Goal: Information Seeking & Learning: Learn about a topic

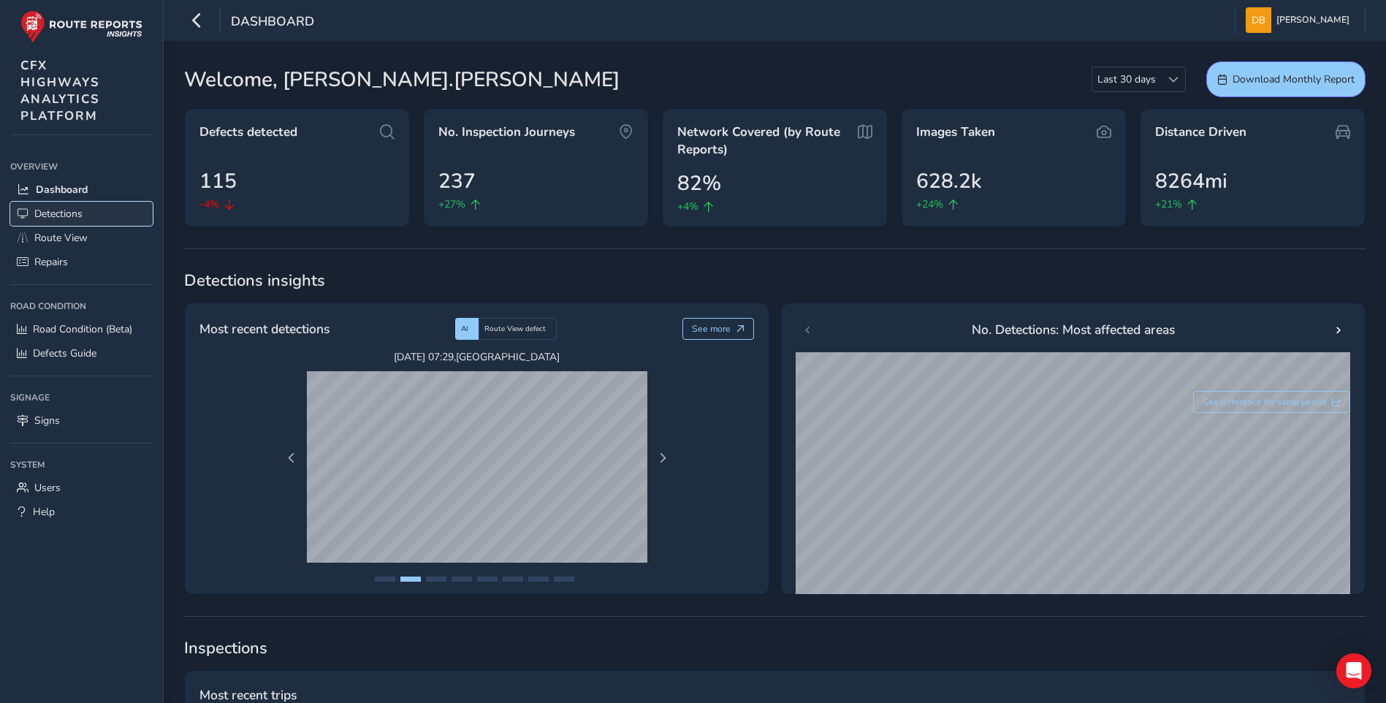
click at [75, 210] on span "Detections" at bounding box center [58, 214] width 48 height 14
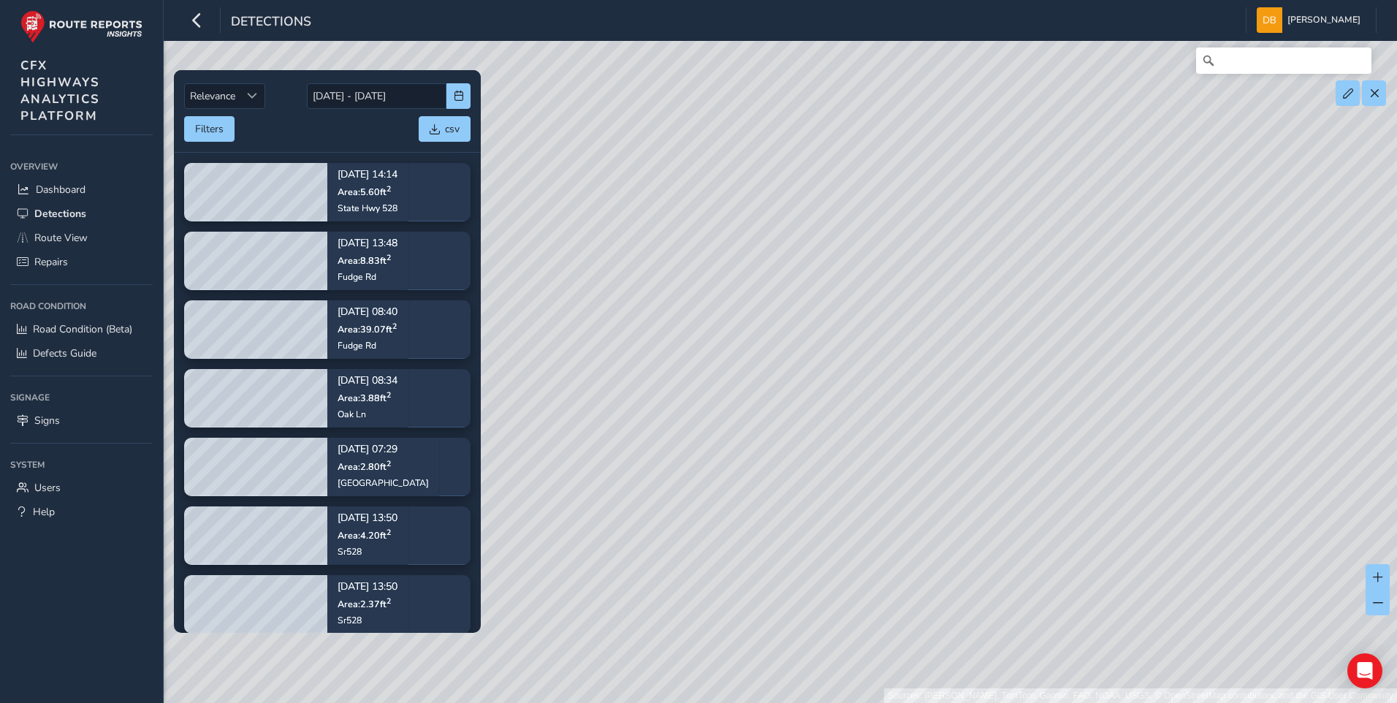
drag, startPoint x: 903, startPoint y: 286, endPoint x: 1014, endPoint y: 503, distance: 244.2
click at [1014, 503] on div "Sources: [PERSON_NAME], TomTom, Garmin, FAO, NOAA, USGS, © OpenStreetMap contri…" at bounding box center [698, 351] width 1397 height 703
drag, startPoint x: 931, startPoint y: 288, endPoint x: 898, endPoint y: 499, distance: 213.8
click at [889, 507] on div "Sources: [PERSON_NAME], TomTom, Garmin, FAO, NOAA, USGS, © OpenStreetMap contri…" at bounding box center [698, 351] width 1397 height 703
drag, startPoint x: 1048, startPoint y: 376, endPoint x: 849, endPoint y: 392, distance: 199.4
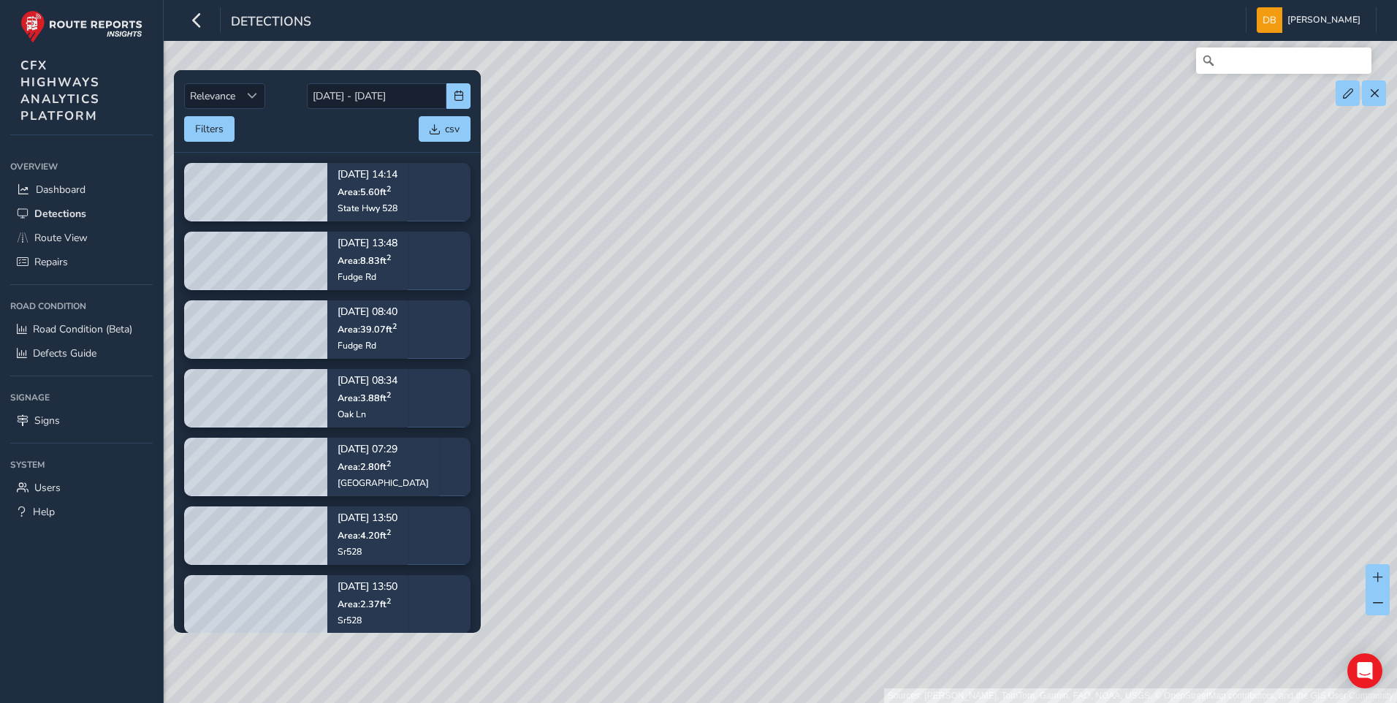
click at [751, 421] on div "Sources: [PERSON_NAME], TomTom, Garmin, FAO, NOAA, USGS, © OpenStreetMap contri…" at bounding box center [698, 351] width 1397 height 703
click at [1351, 99] on button at bounding box center [1348, 93] width 24 height 26
click at [1315, 125] on div "Sources: [PERSON_NAME], TomTom, Garmin, FAO, NOAA, USGS, © OpenStreetMap contri…" at bounding box center [698, 351] width 1397 height 703
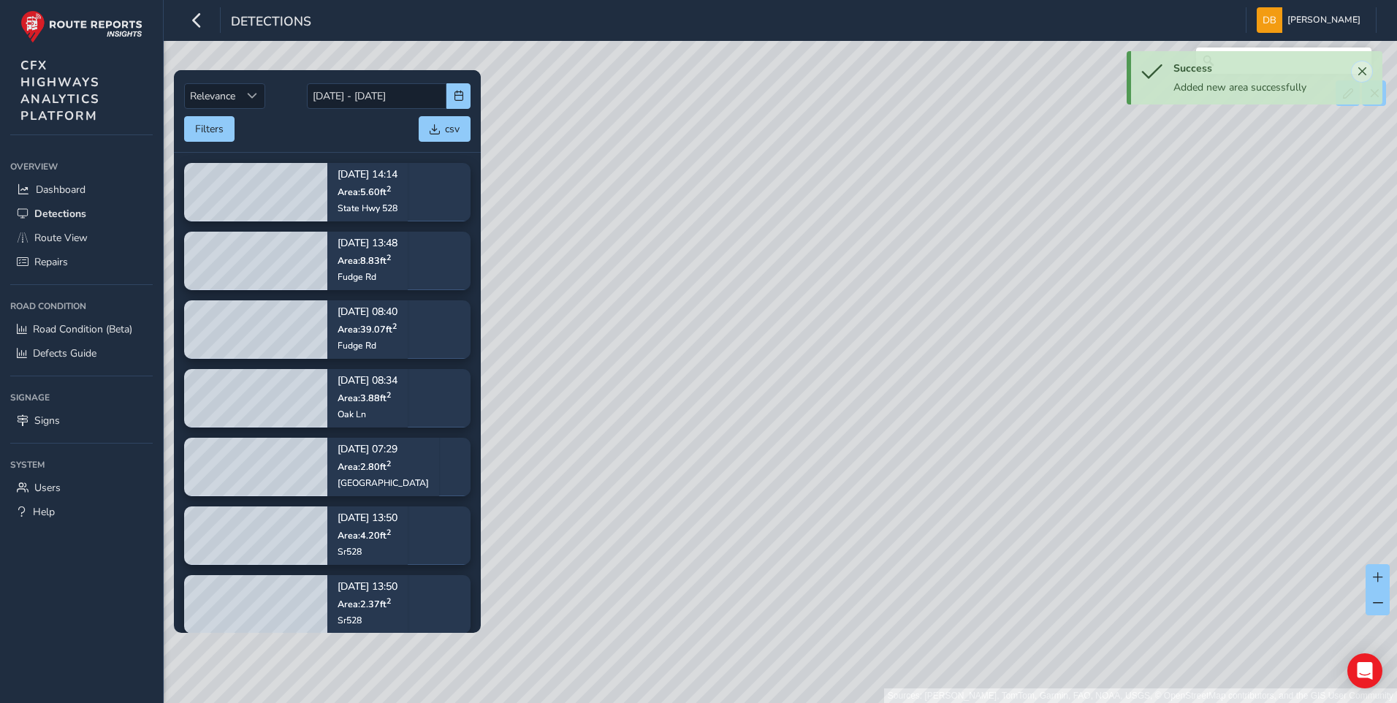
click at [1368, 69] on button "Close" at bounding box center [1362, 71] width 20 height 20
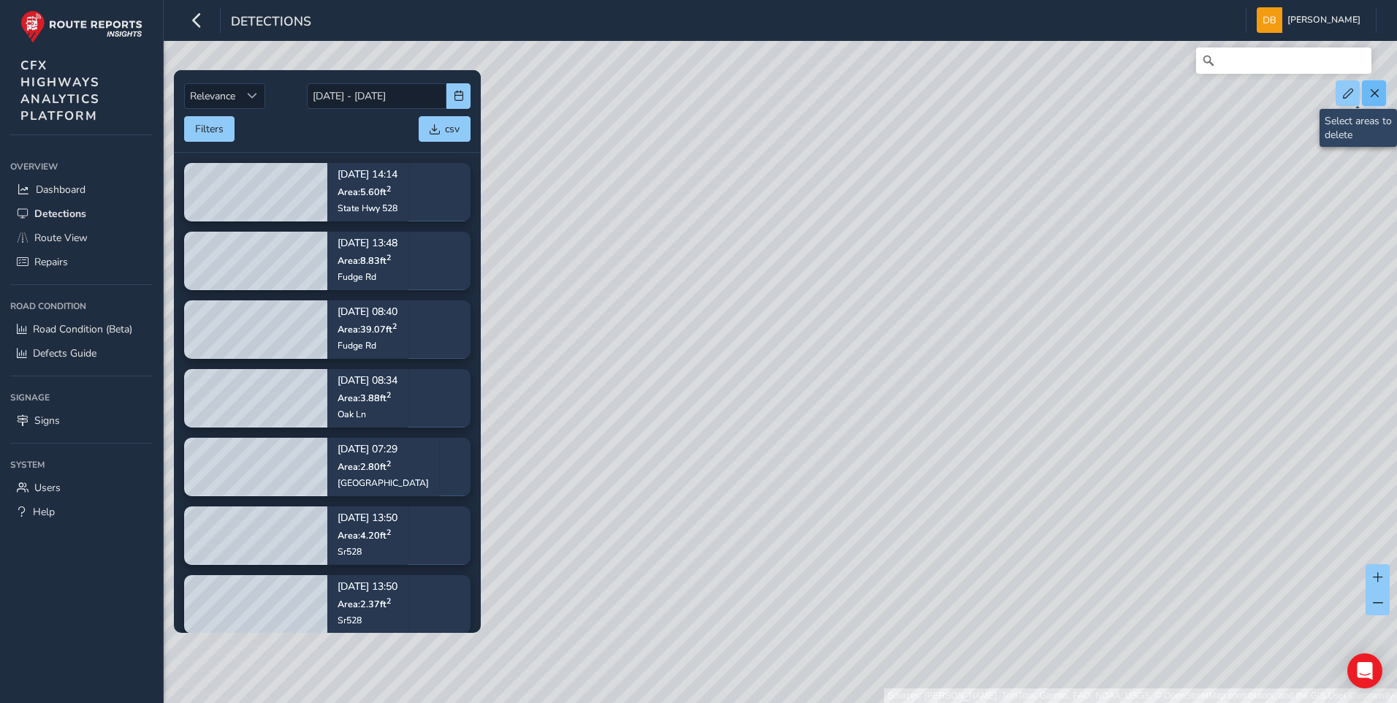
click at [1372, 94] on span at bounding box center [1375, 93] width 10 height 10
click at [1372, 101] on button at bounding box center [1374, 93] width 24 height 26
click at [1036, 493] on div "Sources: [PERSON_NAME], TomTom, Garmin, FAO, NOAA, USGS, © OpenStreetMap contri…" at bounding box center [698, 351] width 1397 height 703
click at [219, 132] on button "Filters" at bounding box center [209, 129] width 50 height 26
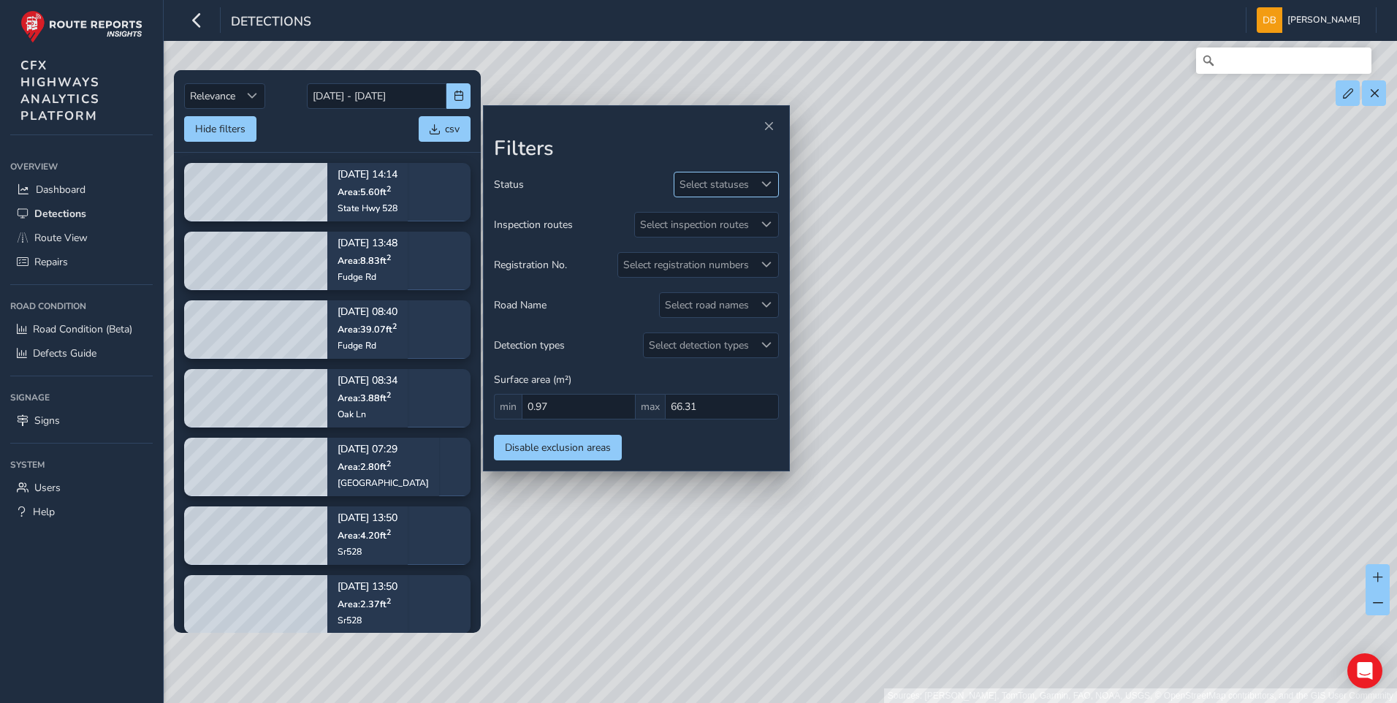
click at [770, 184] on span at bounding box center [767, 184] width 10 height 10
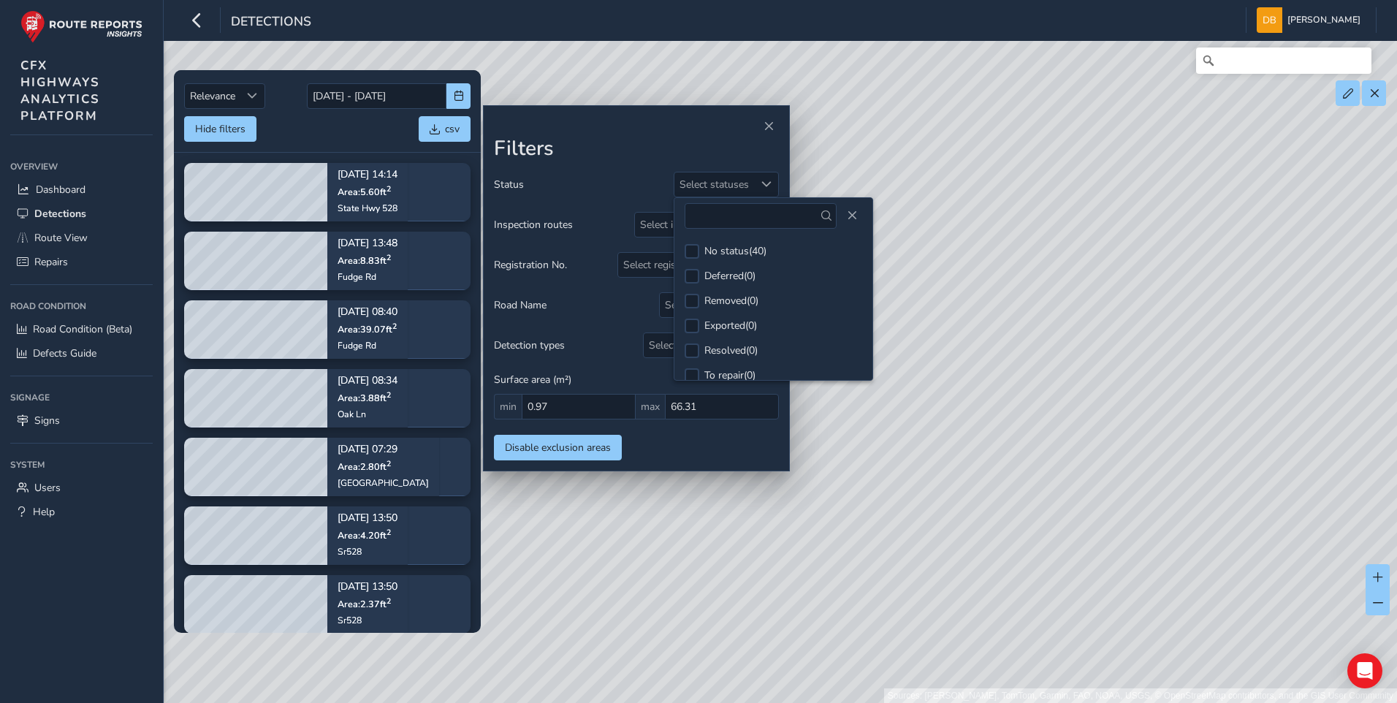
click at [644, 180] on div "Status Select statuses" at bounding box center [636, 185] width 285 height 26
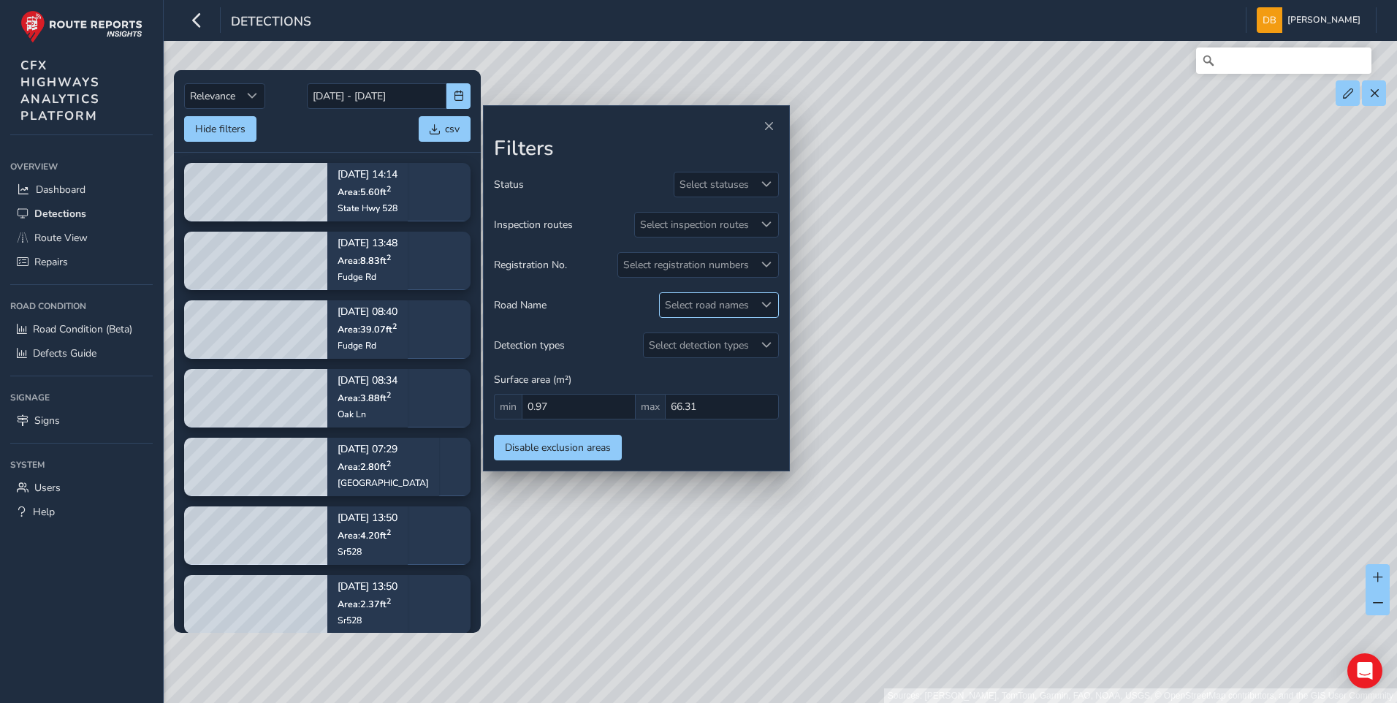
click at [775, 304] on div at bounding box center [766, 305] width 24 height 24
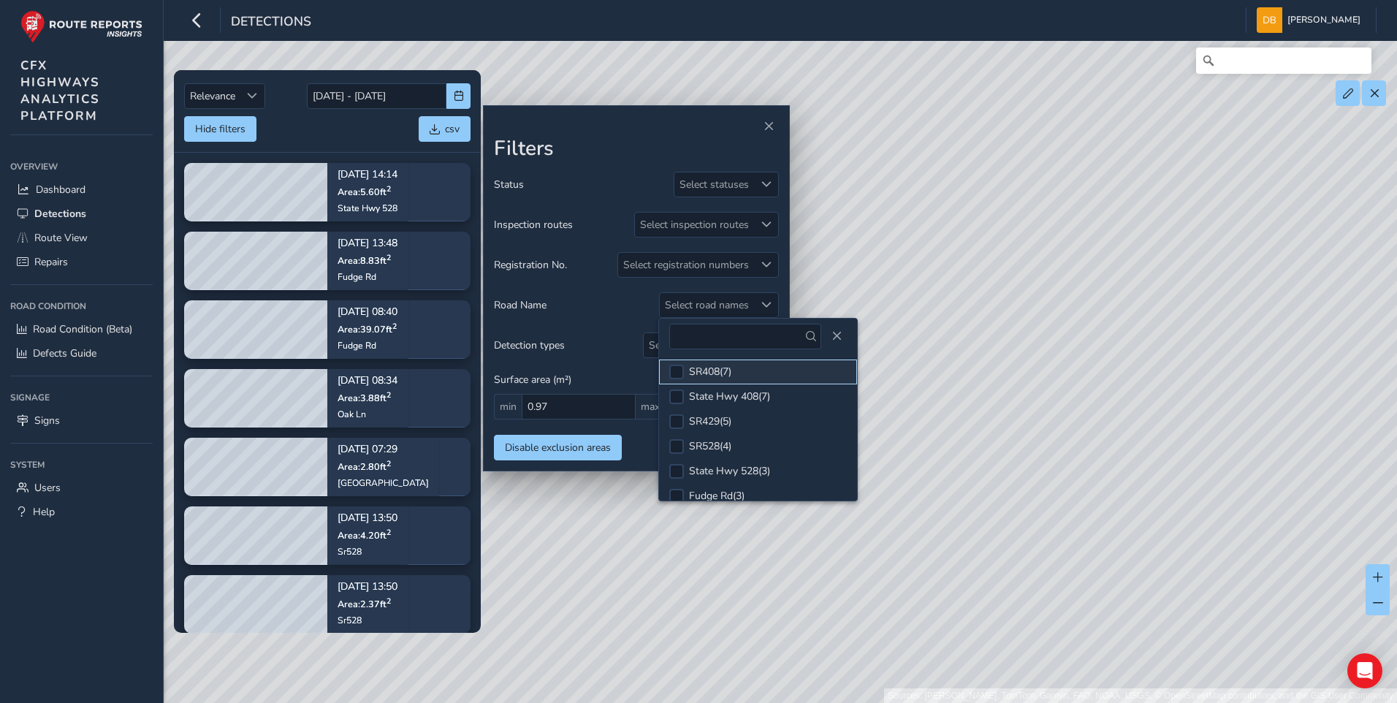
click at [686, 371] on li "SR408 ( 7 )" at bounding box center [758, 372] width 198 height 25
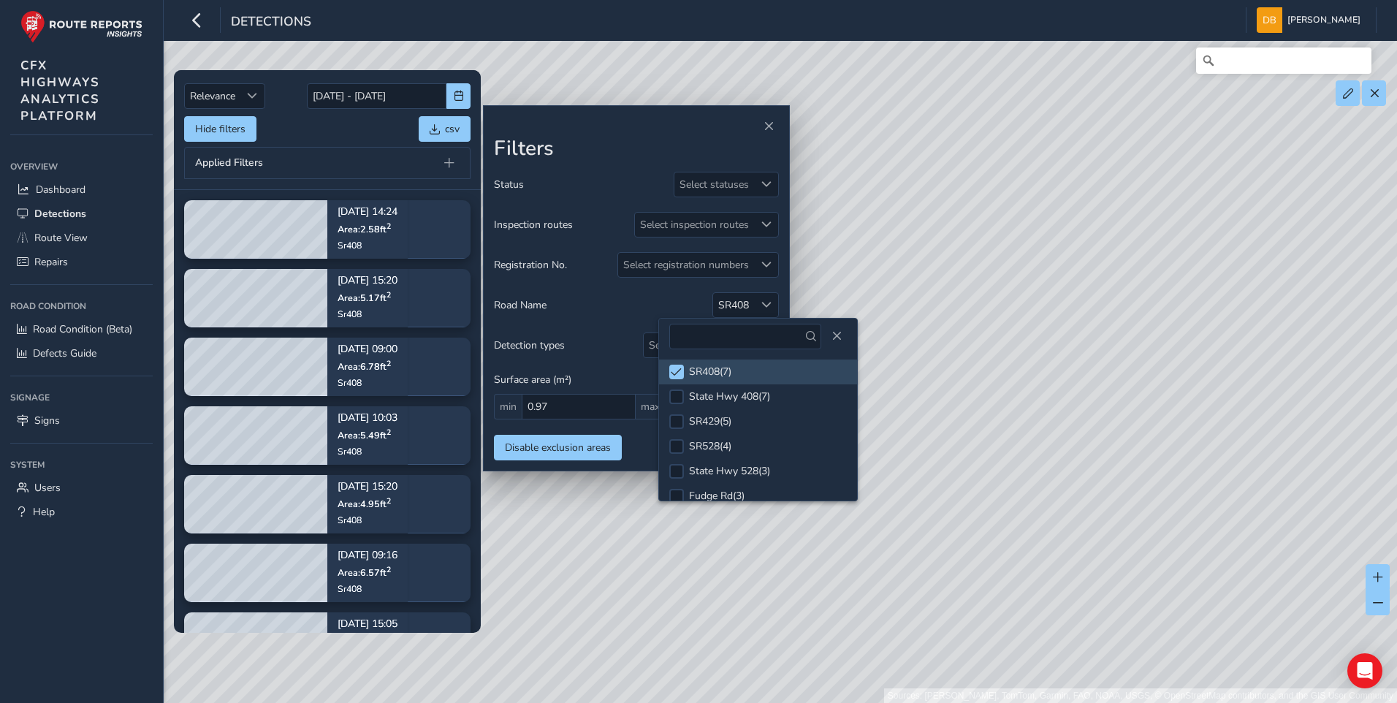
click at [604, 546] on div "Sources: [PERSON_NAME], TomTom, Garmin, FAO, NOAA, USGS, © OpenStreetMap contri…" at bounding box center [698, 351] width 1397 height 703
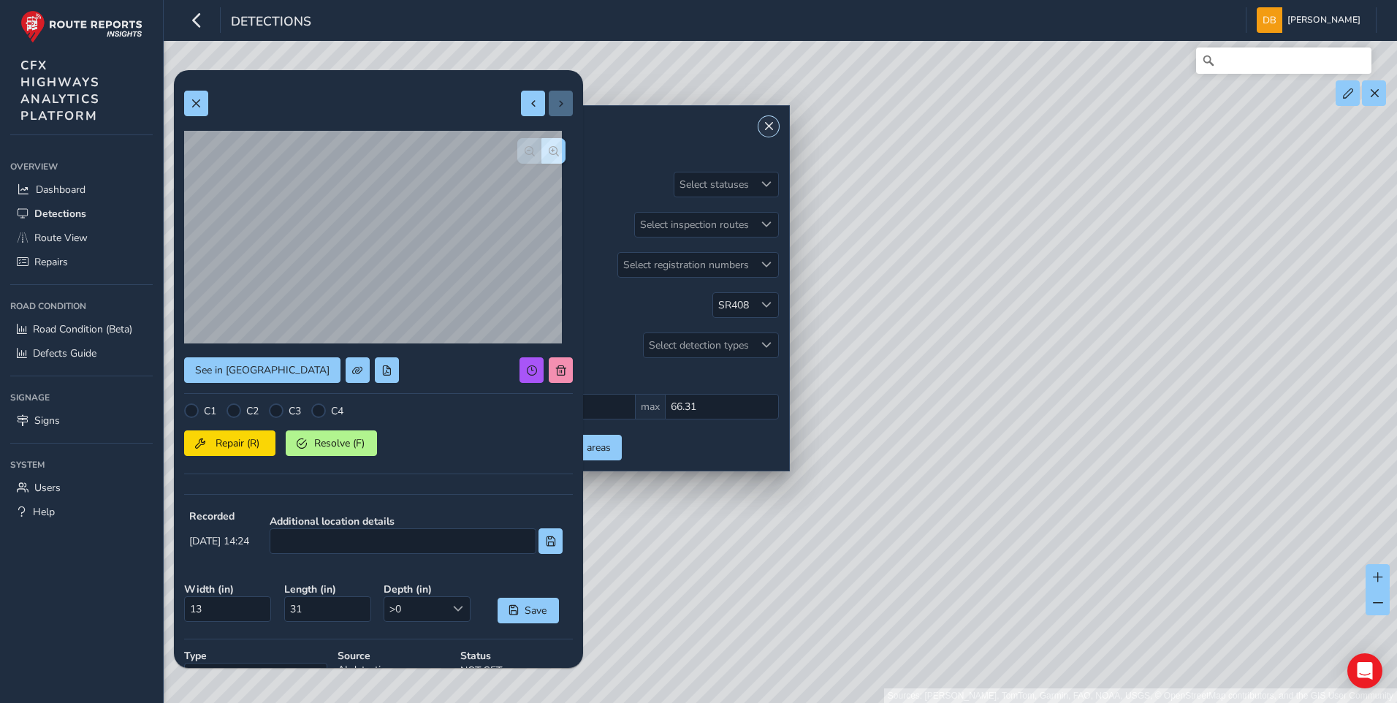
click at [760, 124] on button "Close" at bounding box center [769, 126] width 20 height 20
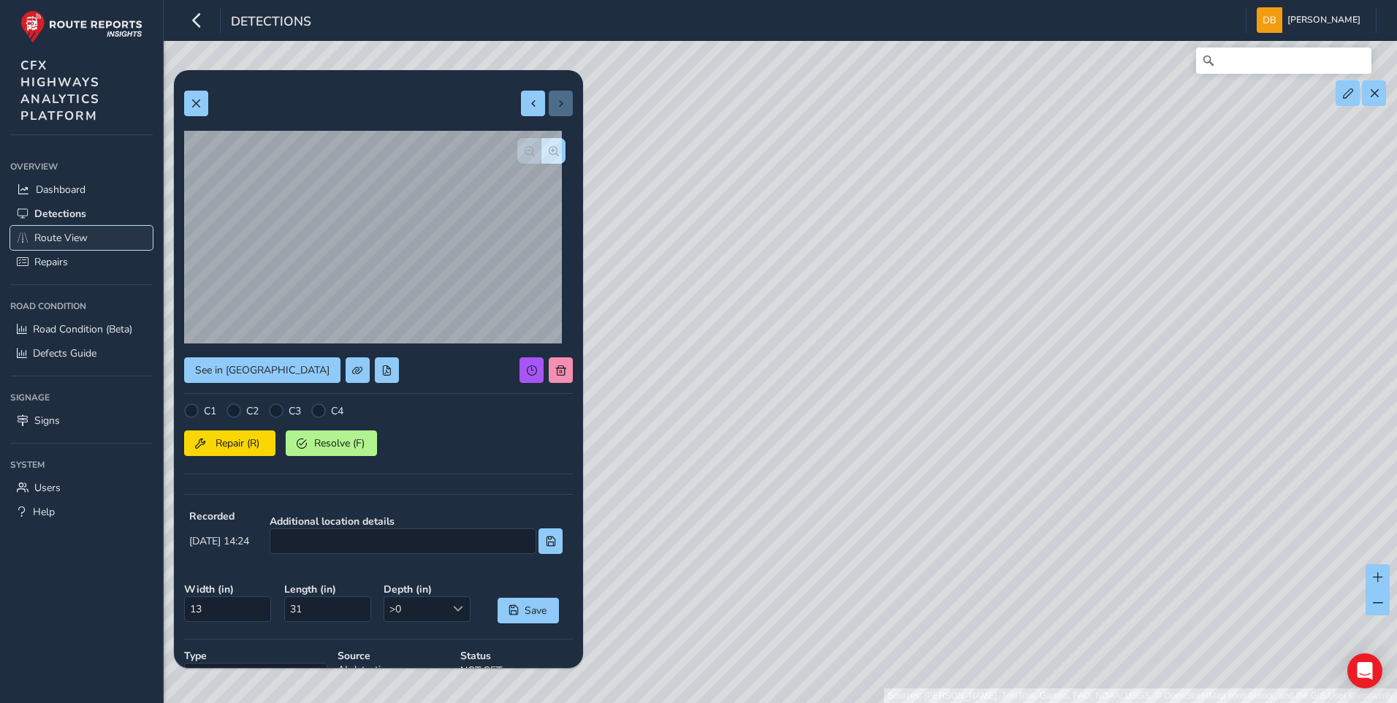
click at [86, 240] on span "Route View" at bounding box center [60, 238] width 53 height 14
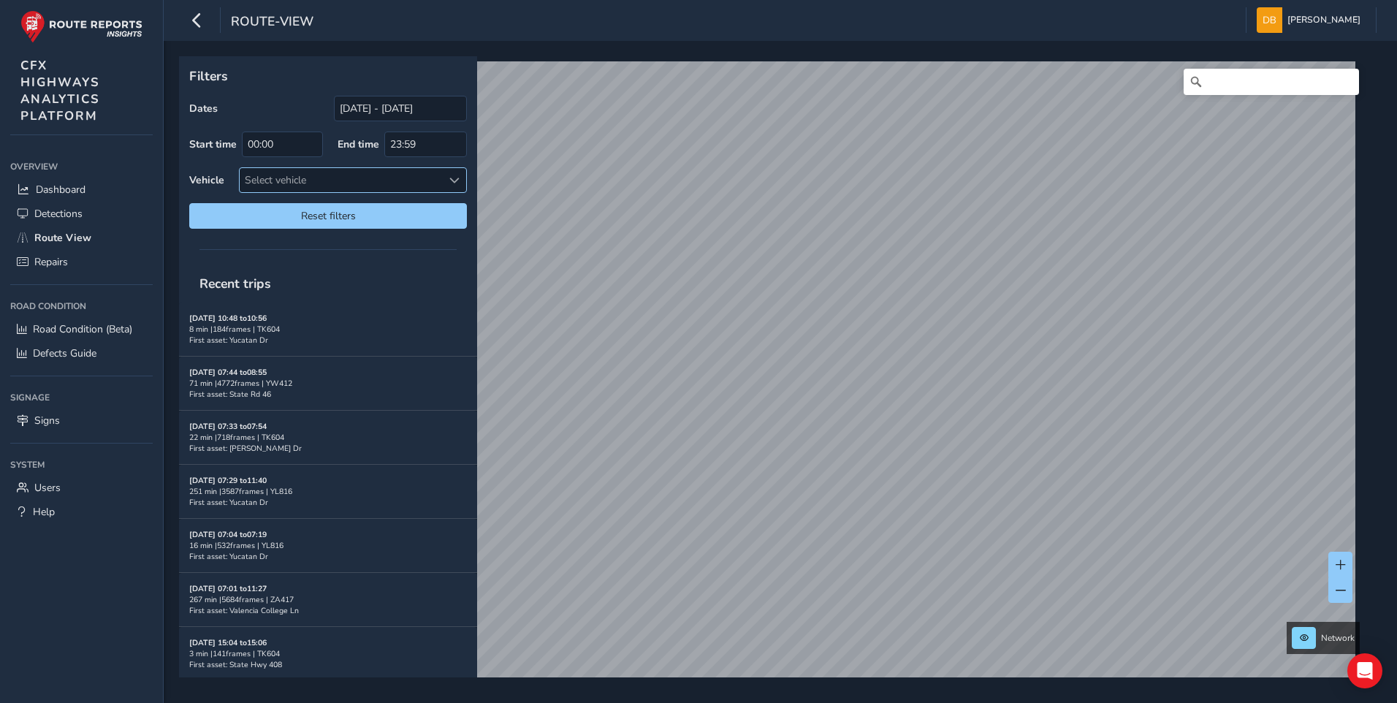
click at [451, 178] on span at bounding box center [454, 180] width 10 height 10
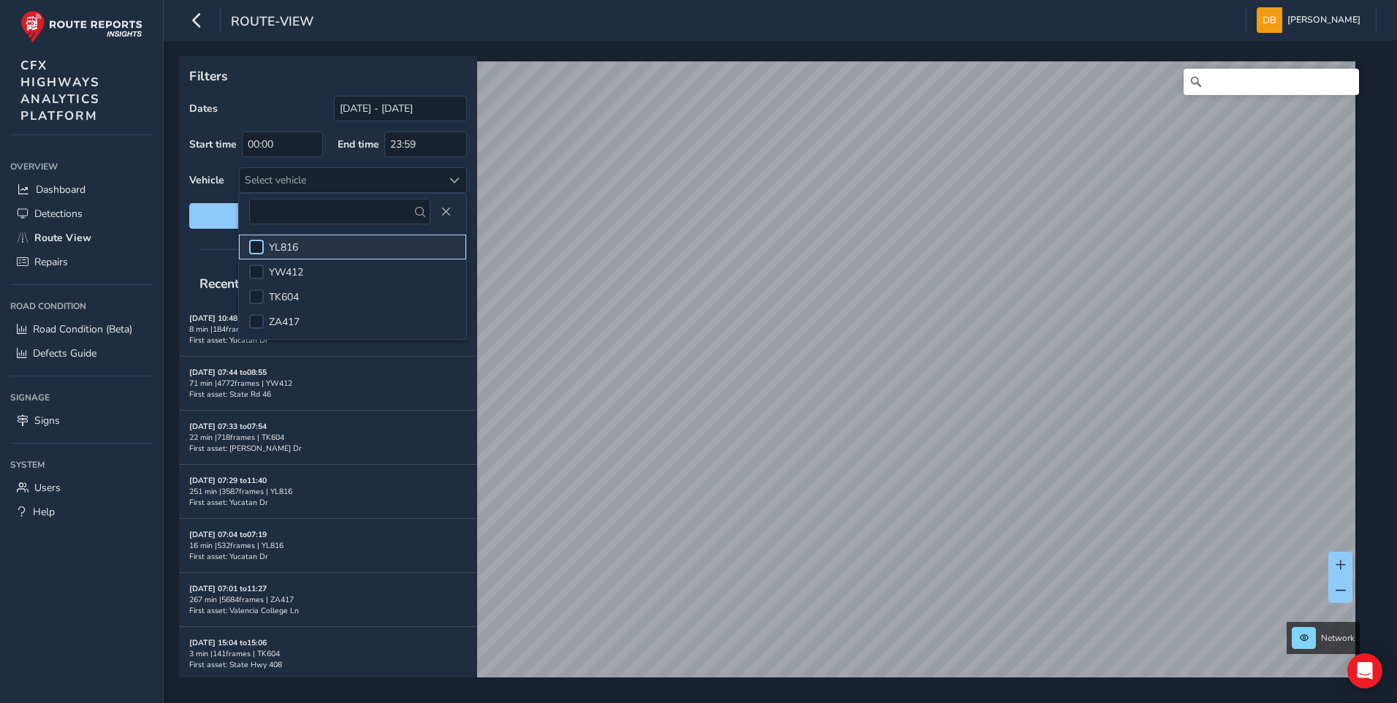
click at [259, 250] on div at bounding box center [256, 247] width 15 height 15
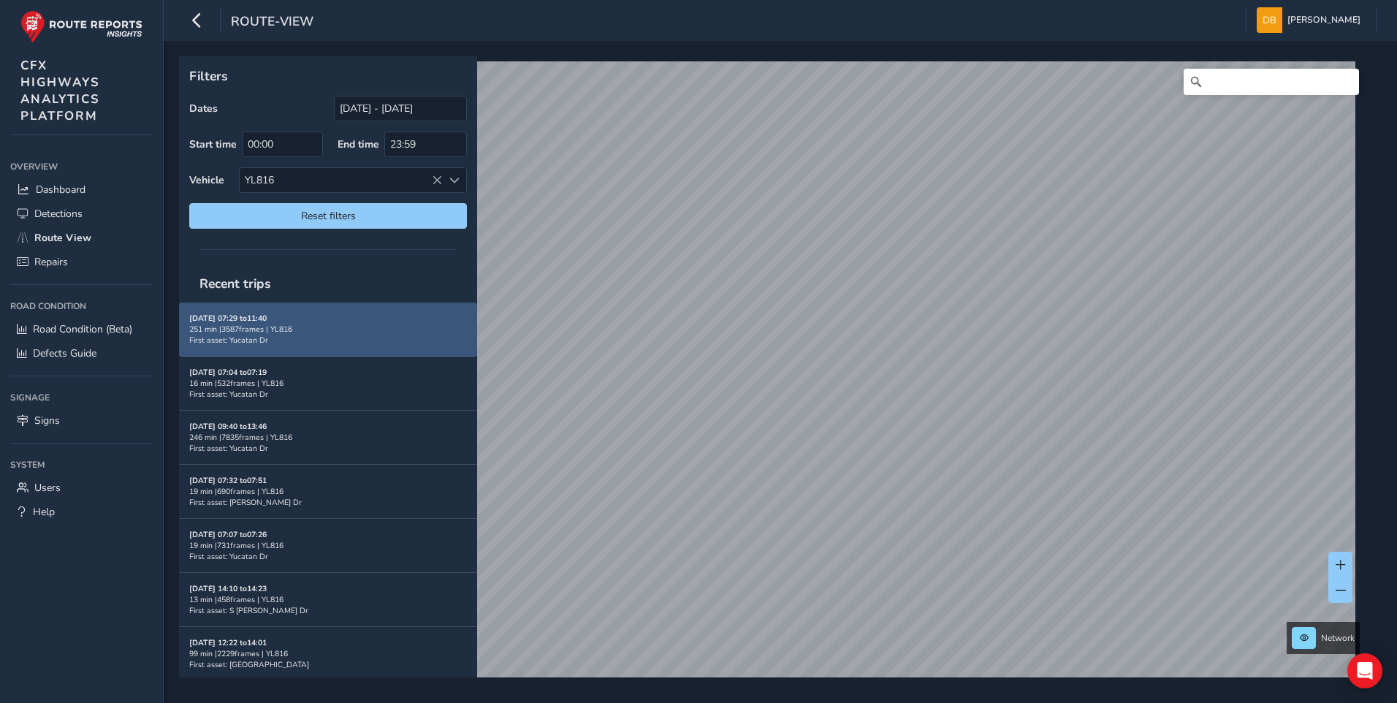
click at [312, 338] on div "[DATE] 07:29 to 11:40 251 min | 3587 frames | YL816 First asset: Yucatan Dr" at bounding box center [328, 329] width 278 height 33
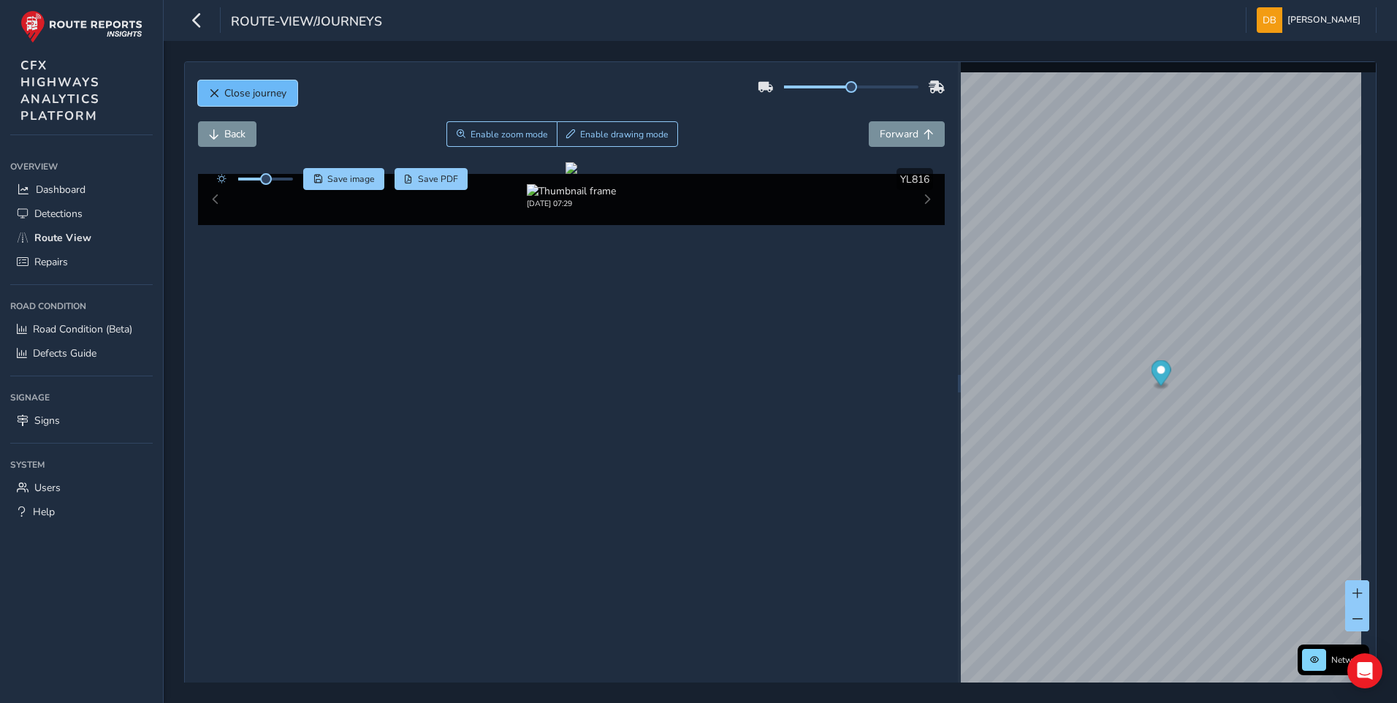
click at [240, 90] on span "Close journey" at bounding box center [255, 93] width 62 height 14
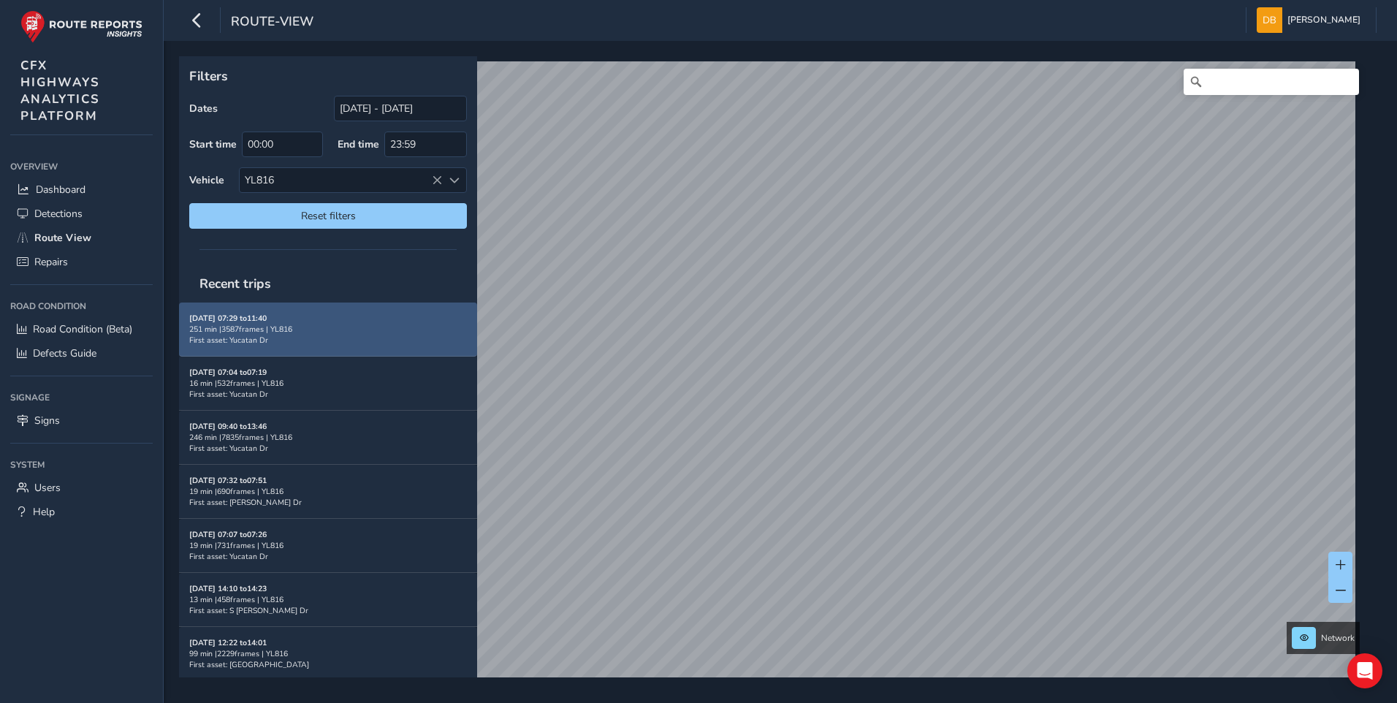
click at [265, 326] on div "251 min | 3587 frames | YL816" at bounding box center [328, 329] width 278 height 11
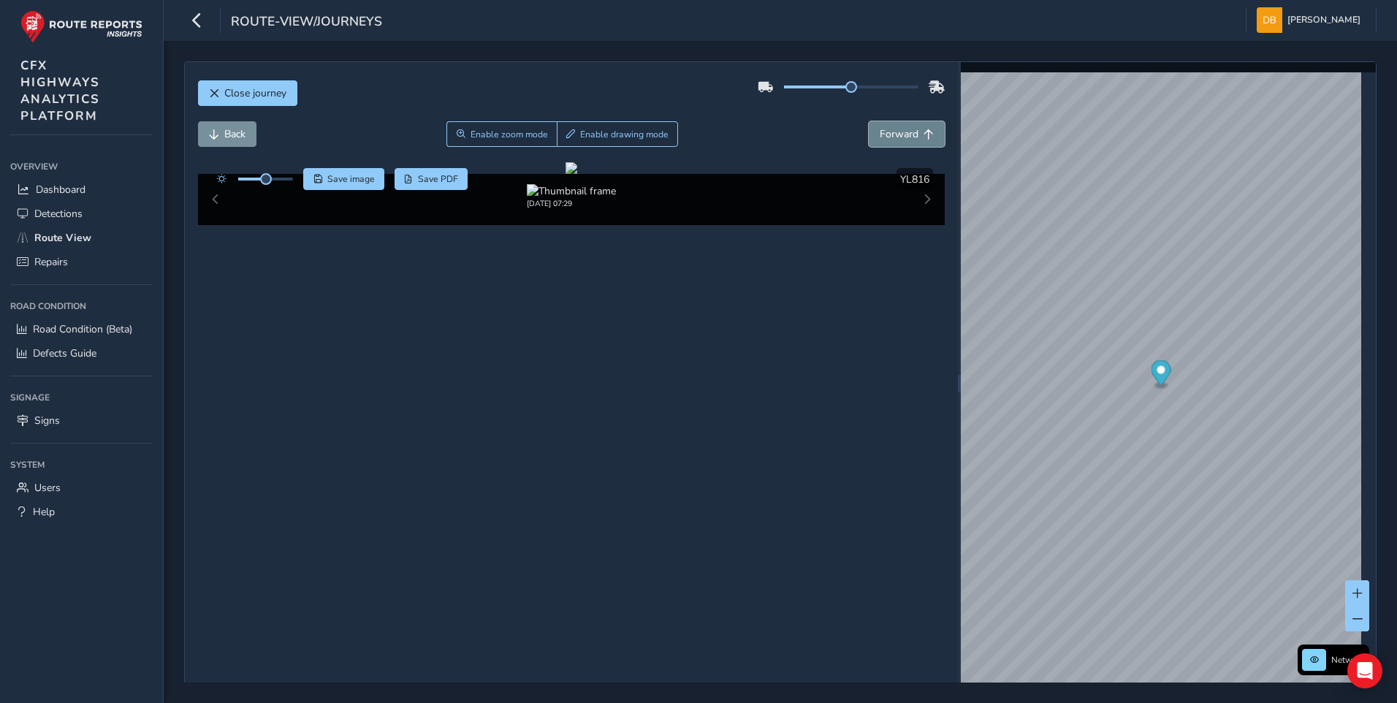
click at [913, 140] on button "Forward" at bounding box center [907, 134] width 76 height 26
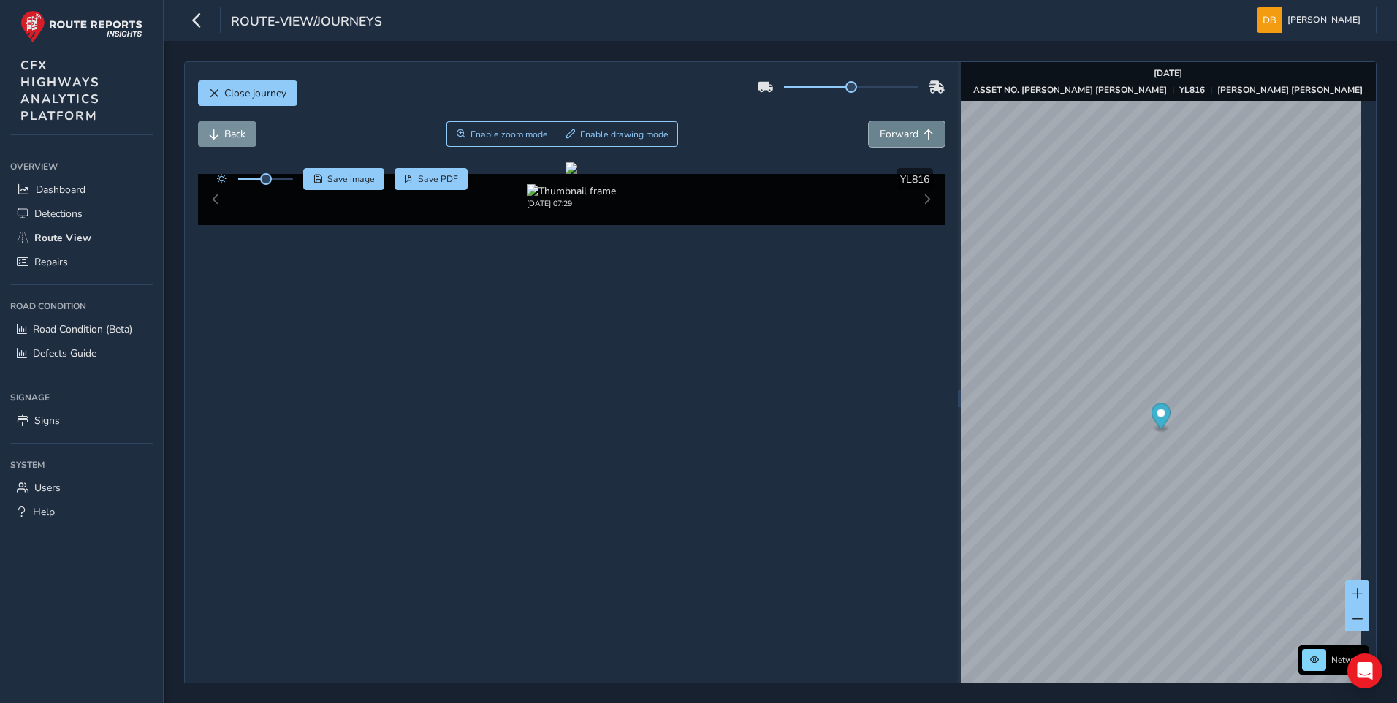
click at [913, 140] on button "Forward" at bounding box center [907, 134] width 76 height 26
click at [912, 140] on button "Forward" at bounding box center [907, 134] width 76 height 26
click at [911, 141] on button "Forward" at bounding box center [907, 134] width 76 height 26
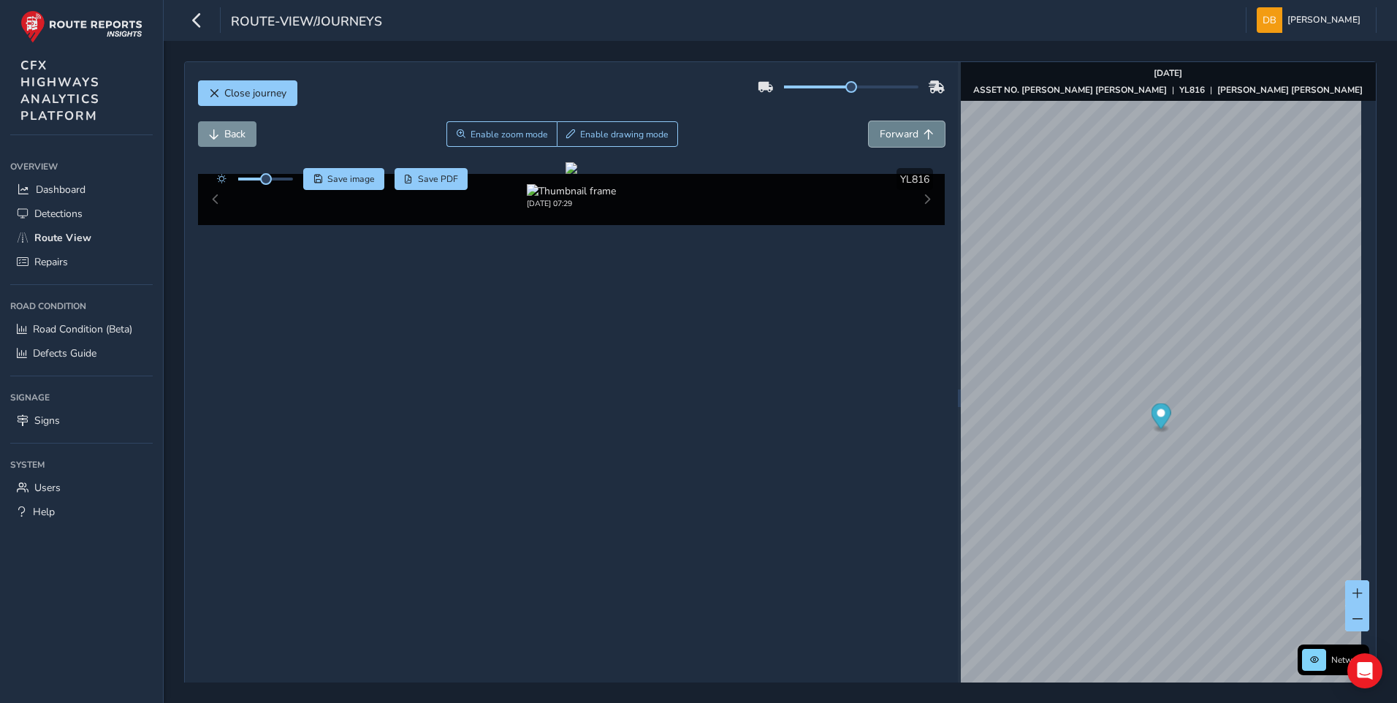
click at [911, 141] on button "Forward" at bounding box center [907, 134] width 76 height 26
click at [906, 141] on button "Forward" at bounding box center [907, 134] width 76 height 26
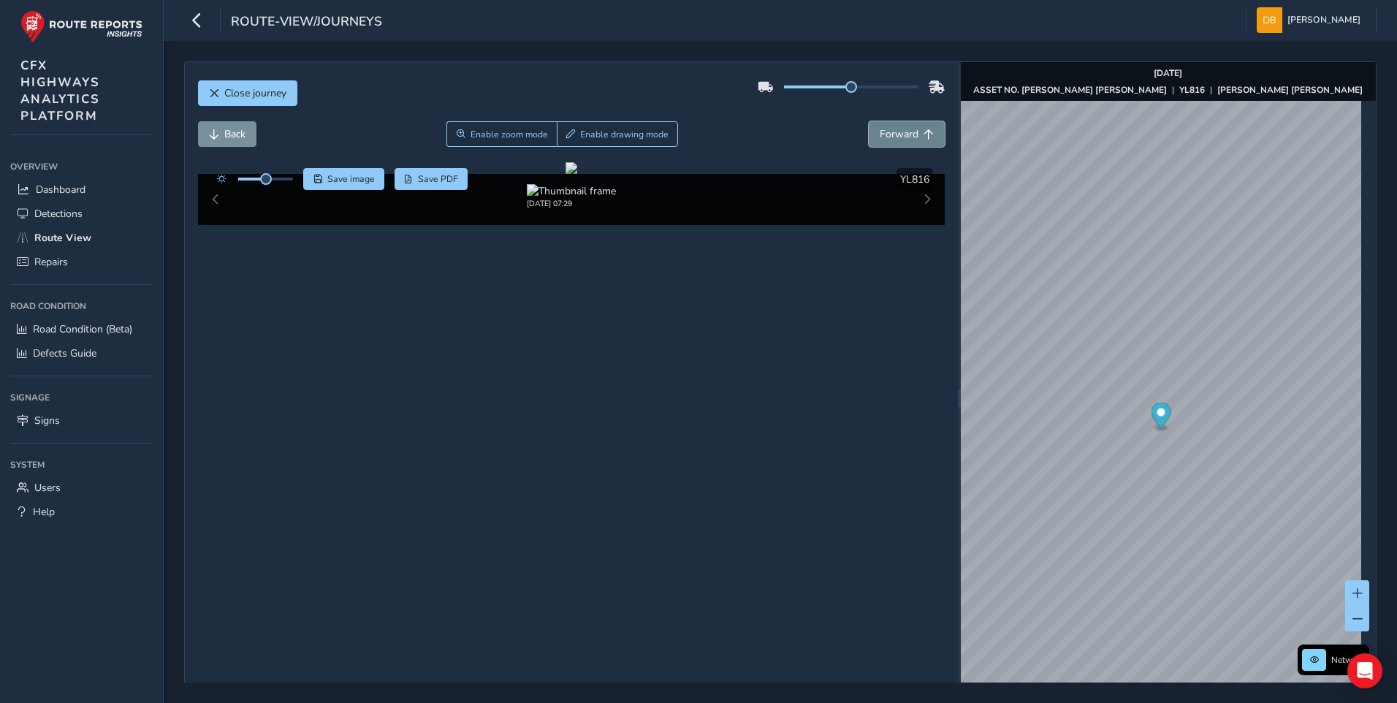
click at [906, 141] on button "Forward" at bounding box center [907, 134] width 76 height 26
click at [221, 139] on button "Back" at bounding box center [227, 134] width 58 height 26
click at [274, 99] on span "Close journey" at bounding box center [255, 93] width 62 height 14
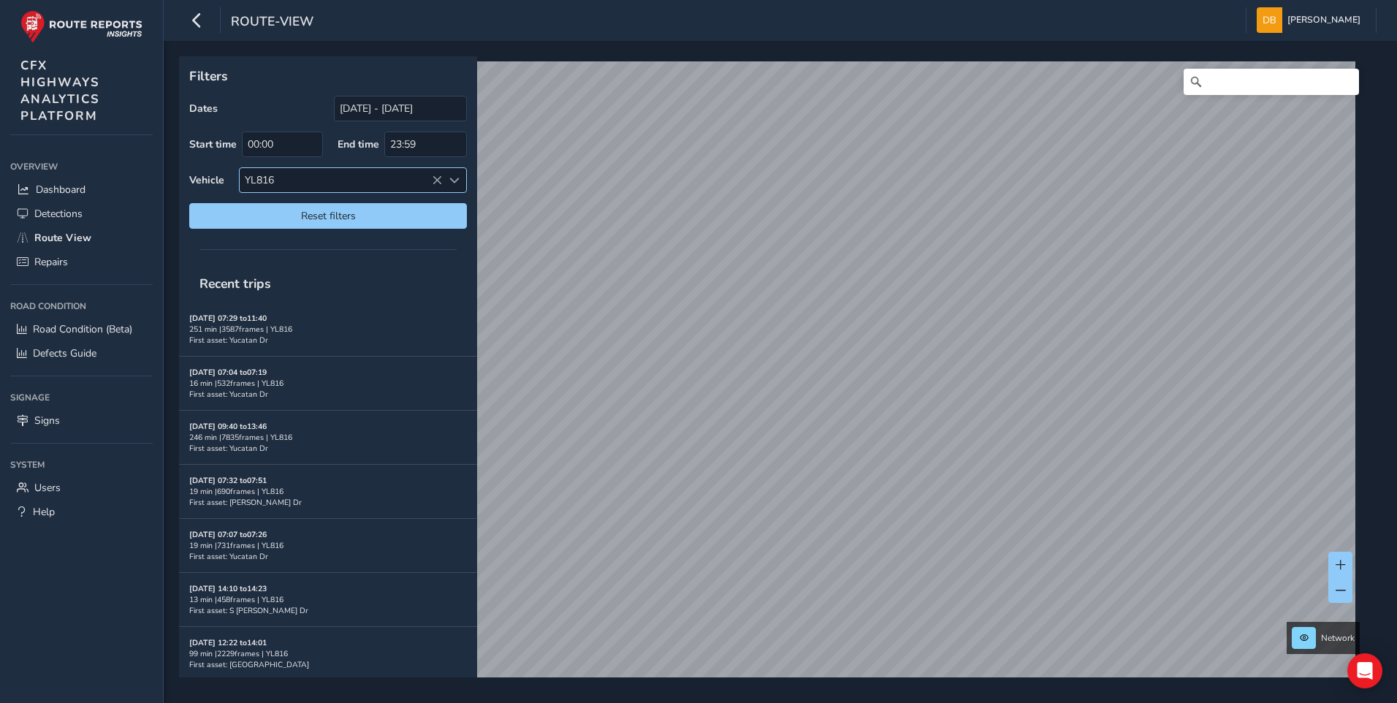
click at [454, 183] on span at bounding box center [454, 180] width 10 height 10
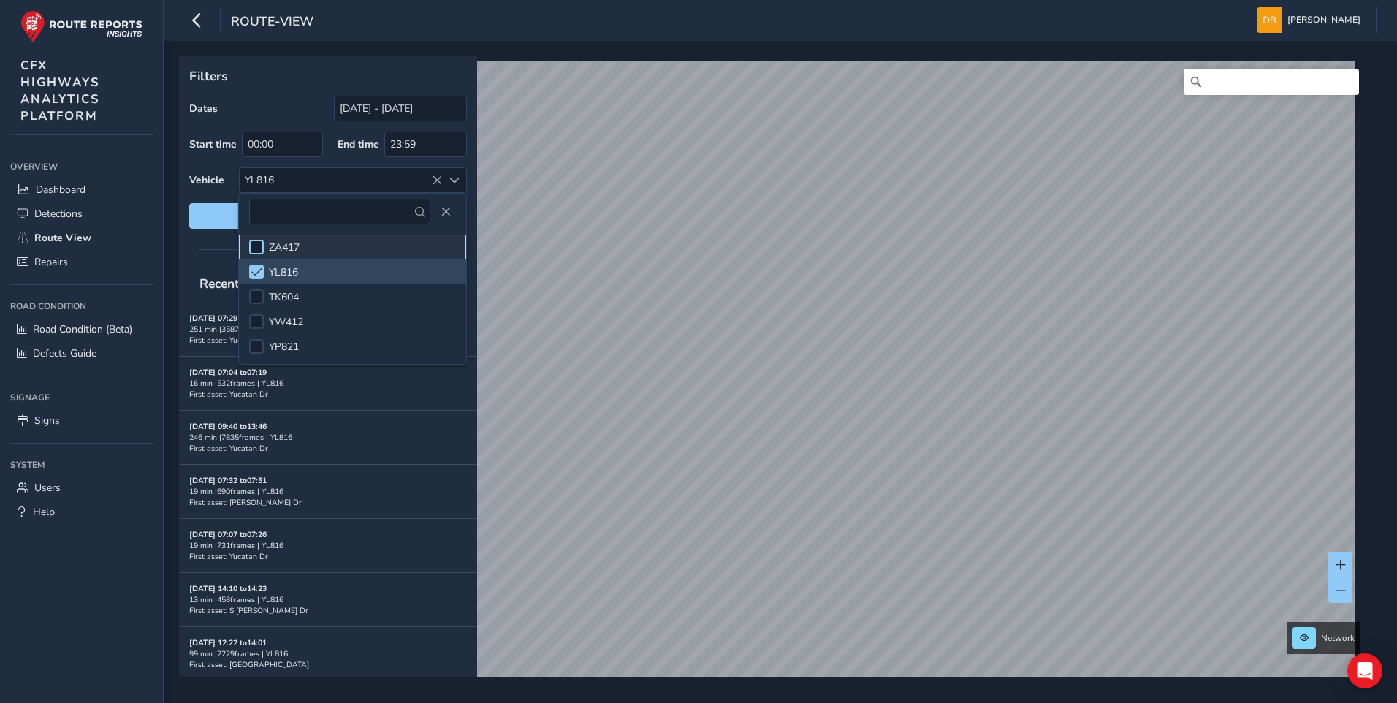
click at [260, 251] on div at bounding box center [256, 247] width 15 height 15
click at [257, 267] on span at bounding box center [256, 272] width 11 height 10
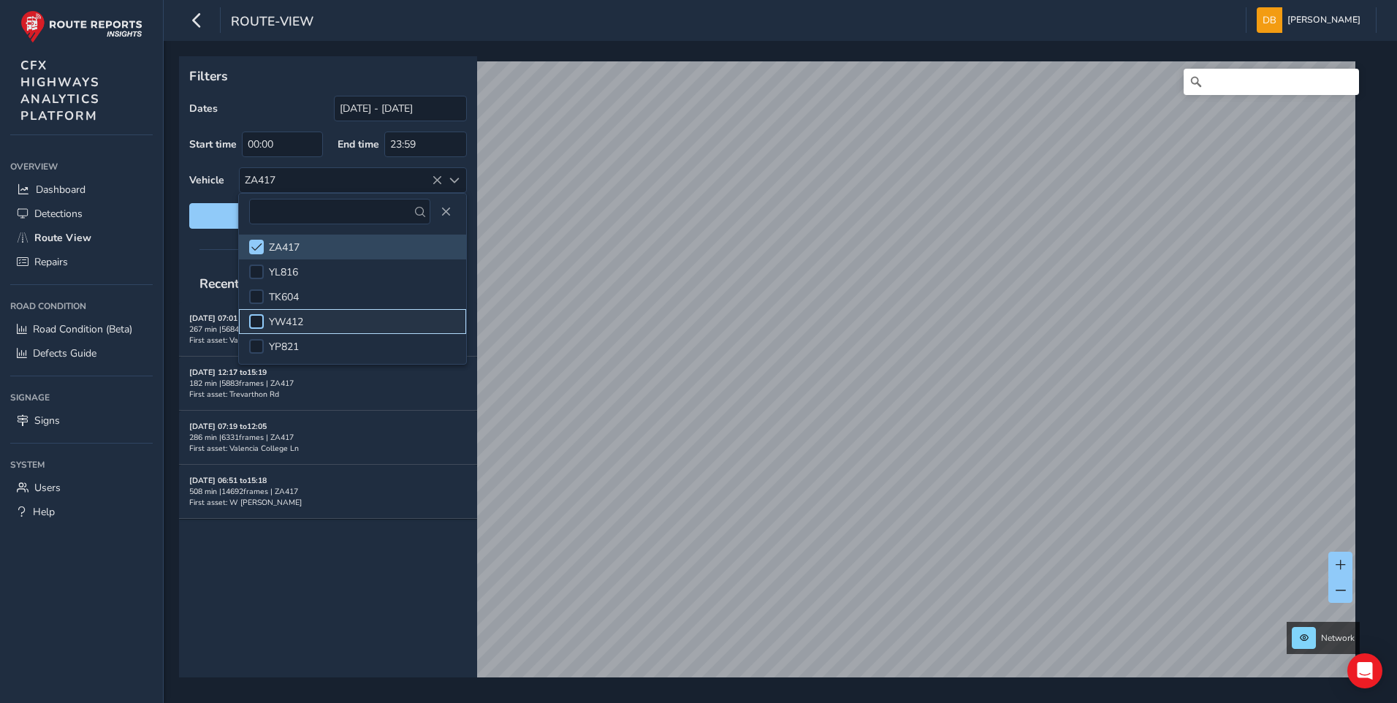
click at [259, 320] on div at bounding box center [256, 321] width 15 height 15
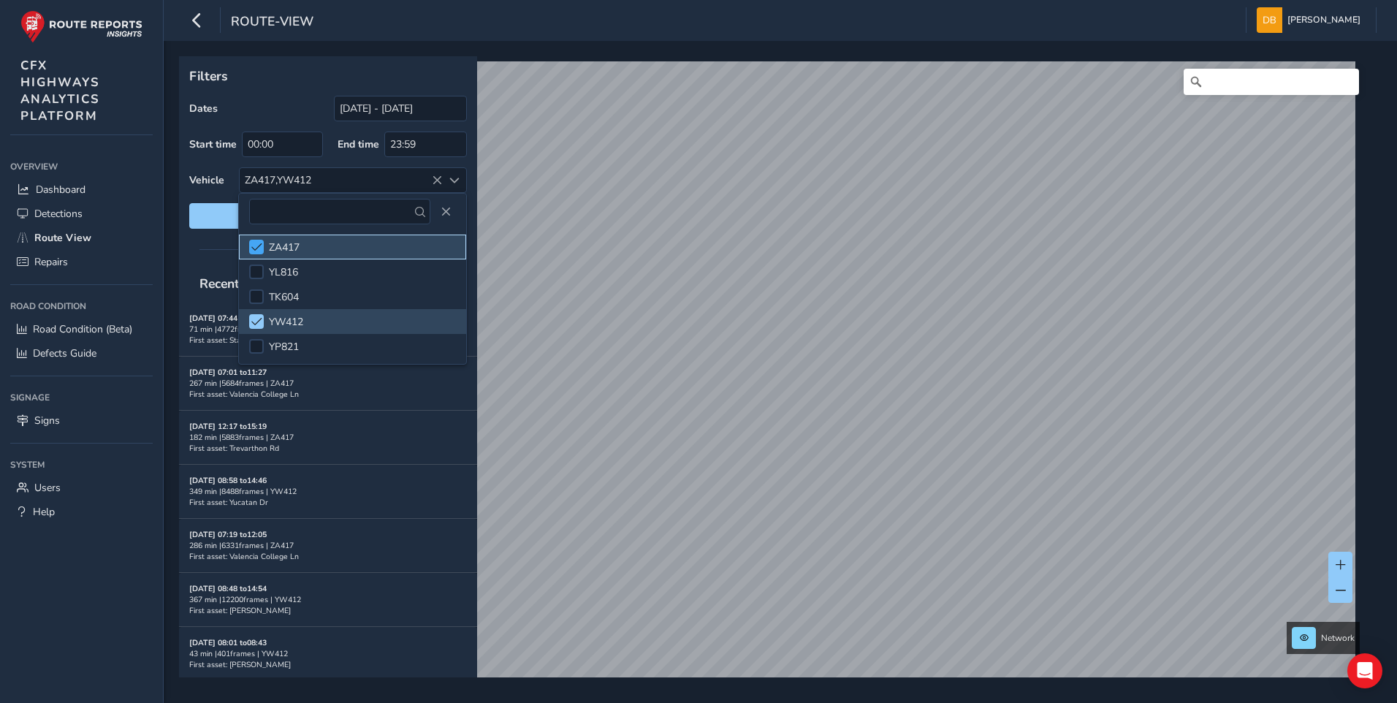
click at [262, 251] on span at bounding box center [256, 247] width 11 height 10
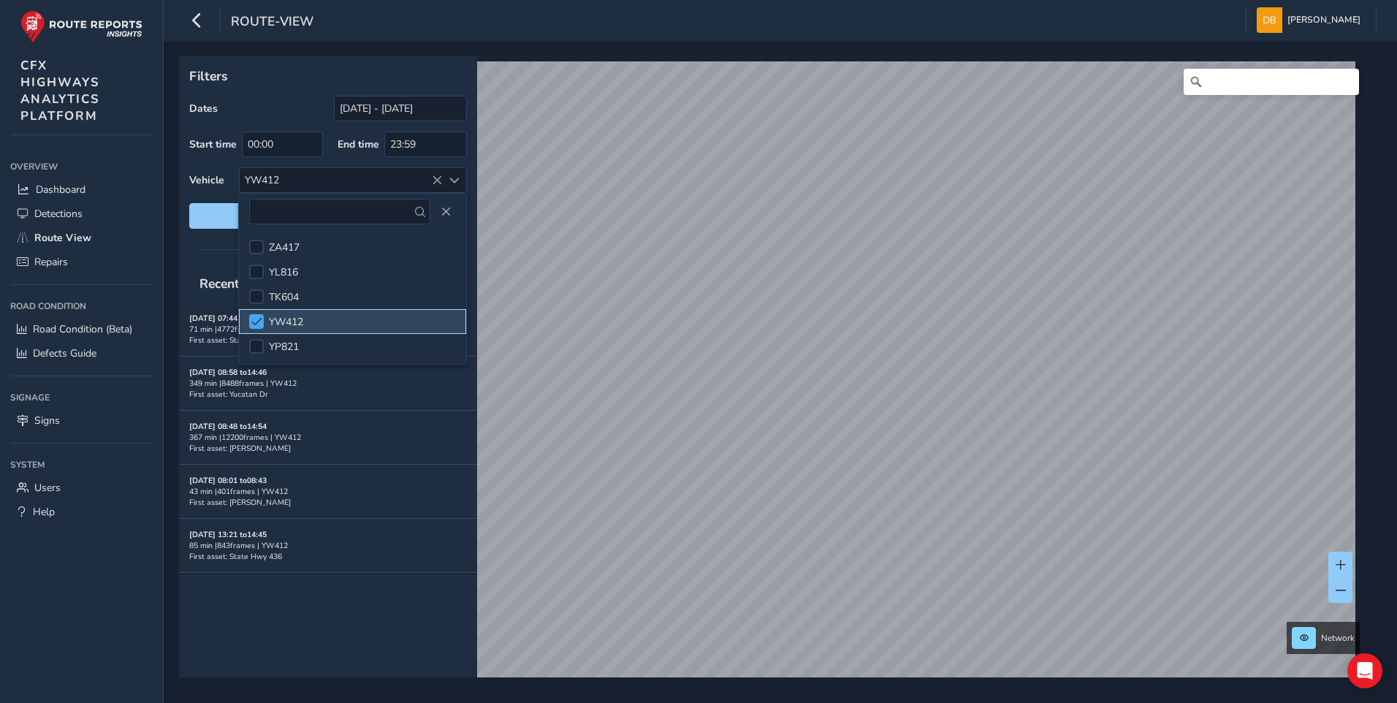
click at [261, 322] on span at bounding box center [256, 321] width 11 height 10
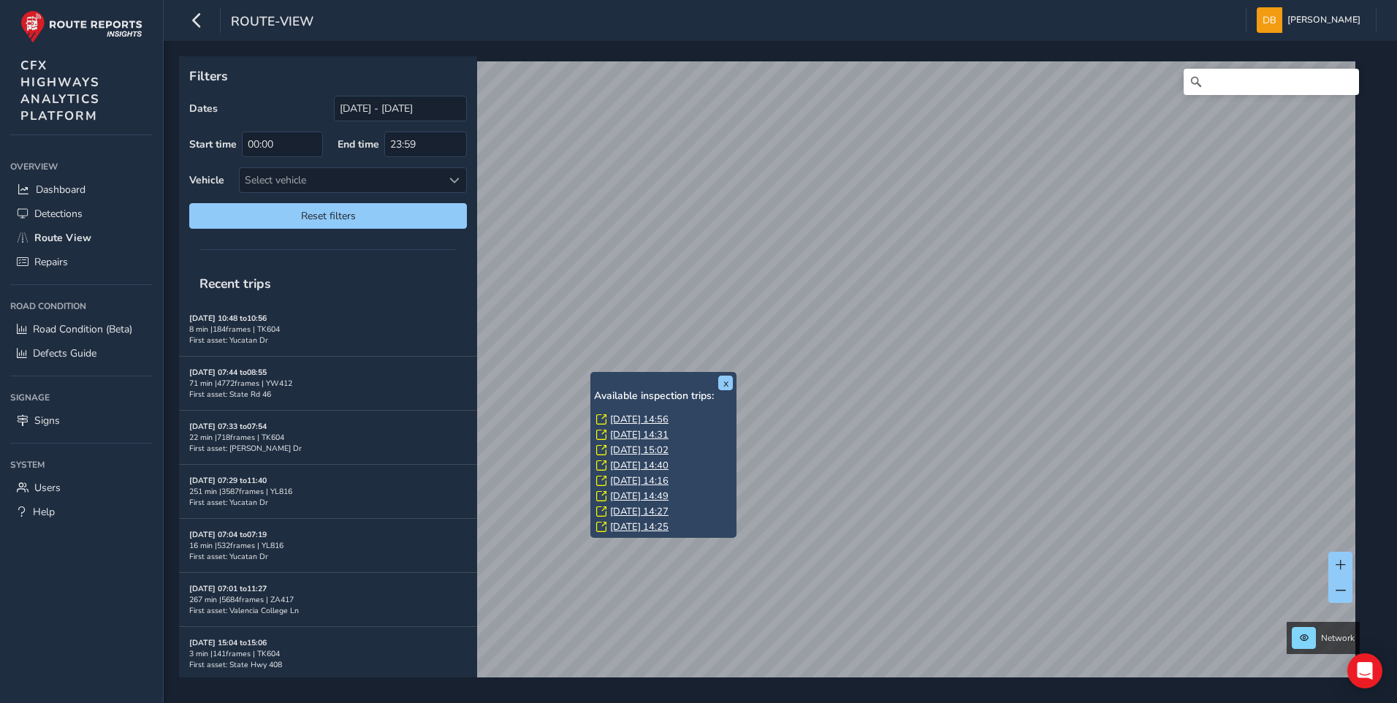
click at [614, 416] on link "[DATE] 14:56" at bounding box center [639, 419] width 58 height 13
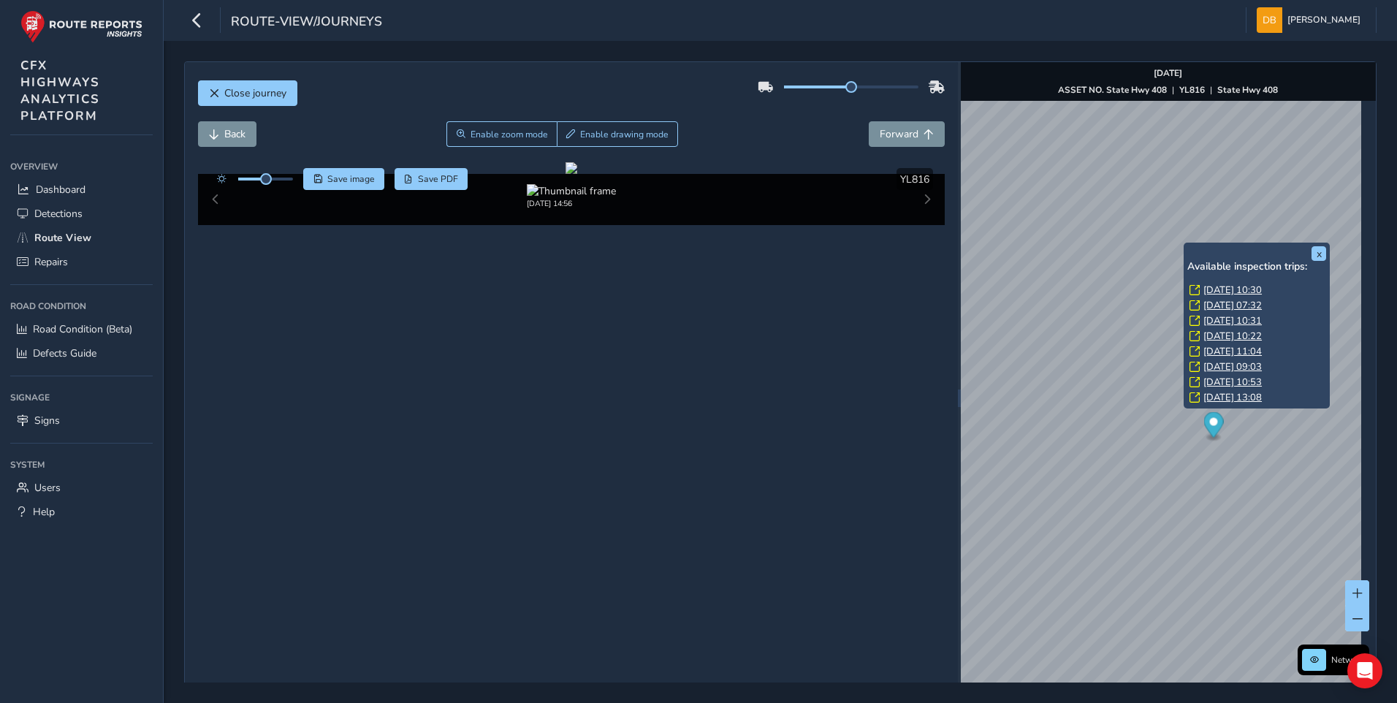
click at [1188, 243] on div "x Available inspection trips: [DATE] 10:30 [DATE] 07:32 [DATE] 10:31 [DATE] 10:…" at bounding box center [1257, 326] width 146 height 166
click at [1231, 366] on link "[DATE] 09:03" at bounding box center [1233, 366] width 58 height 13
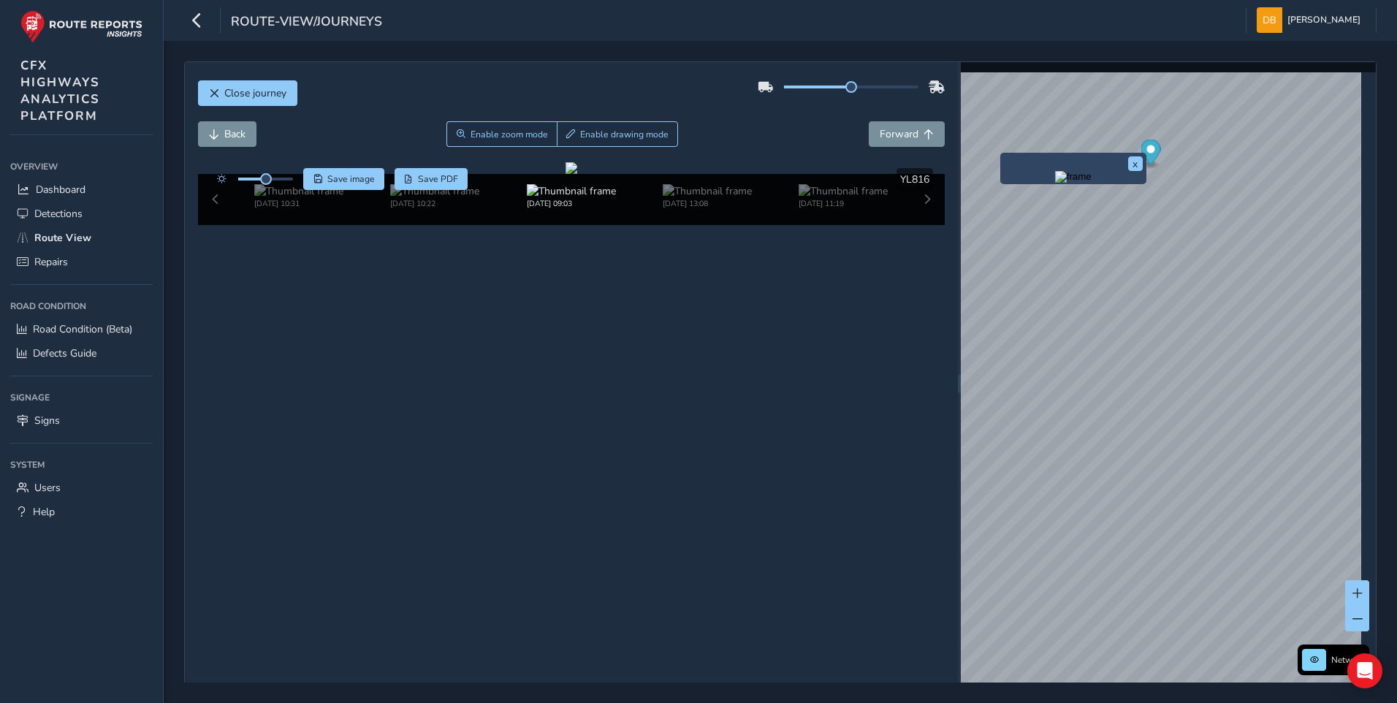
click at [1002, 156] on div "x" at bounding box center [1074, 168] width 146 height 31
click at [1055, 183] on img "Preview frame" at bounding box center [1073, 177] width 37 height 12
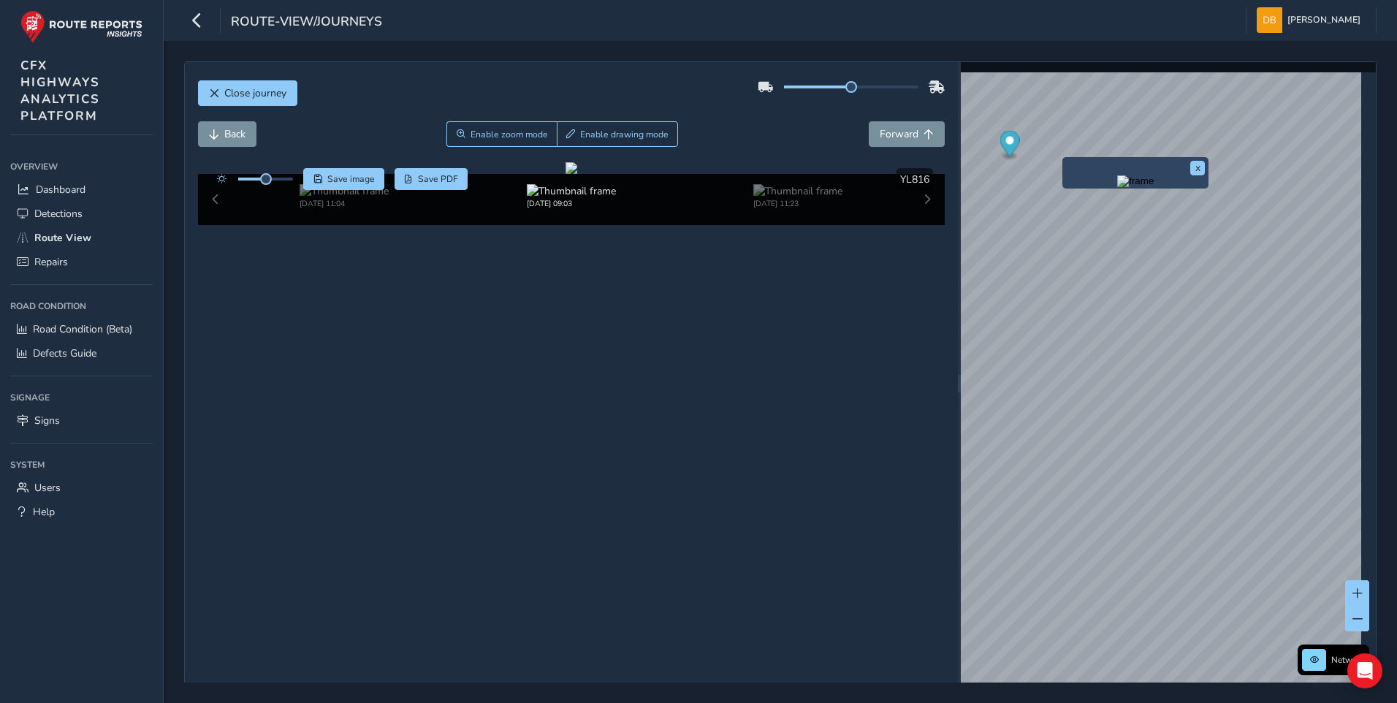
click at [1065, 159] on div "x" at bounding box center [1136, 172] width 146 height 31
click at [1125, 187] on img "Preview frame" at bounding box center [1135, 181] width 37 height 12
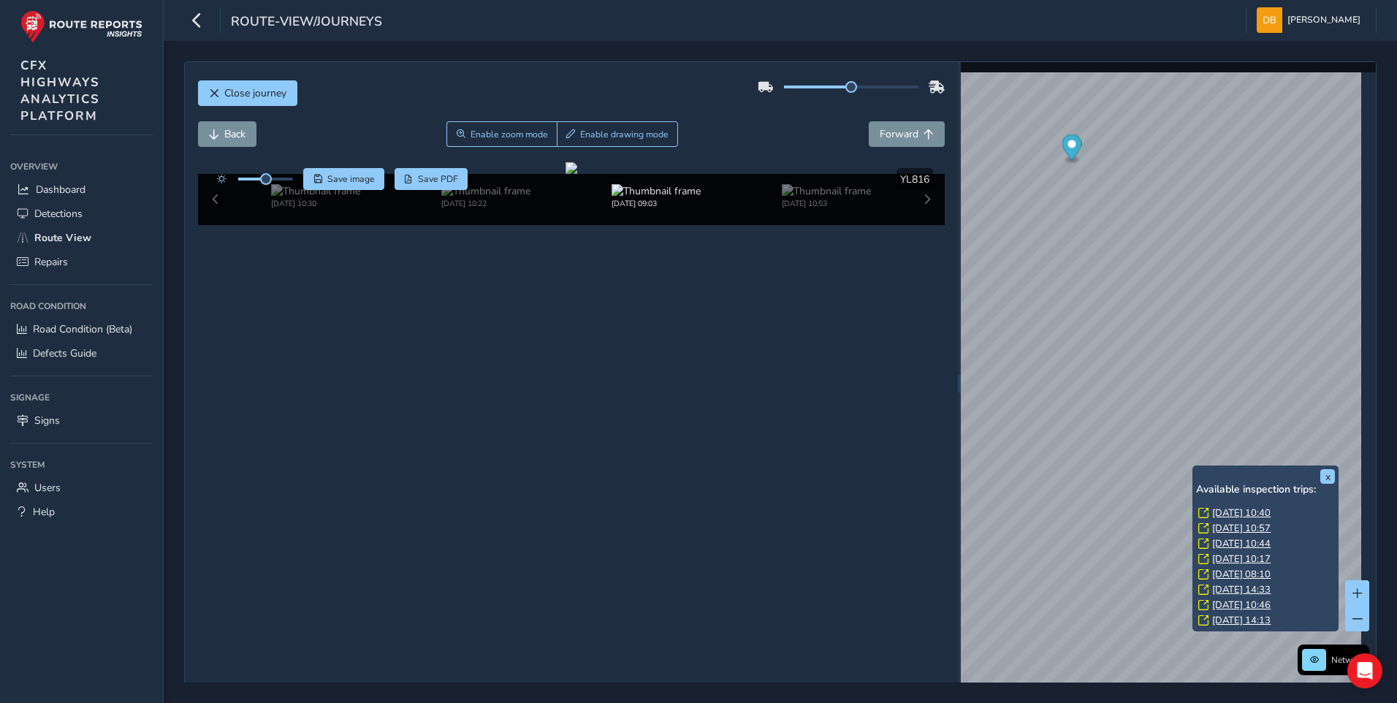
click at [1256, 574] on link "[DATE] 08:10" at bounding box center [1241, 574] width 58 height 13
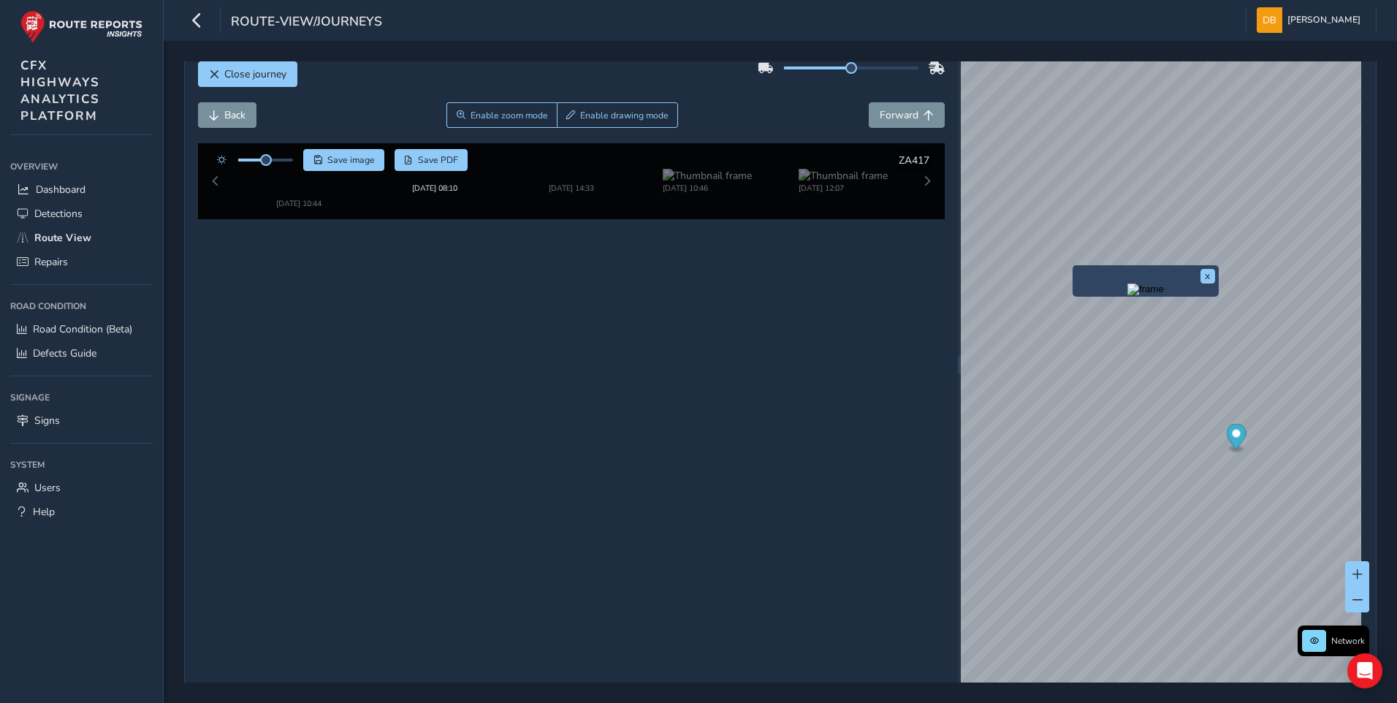
scroll to position [23, 0]
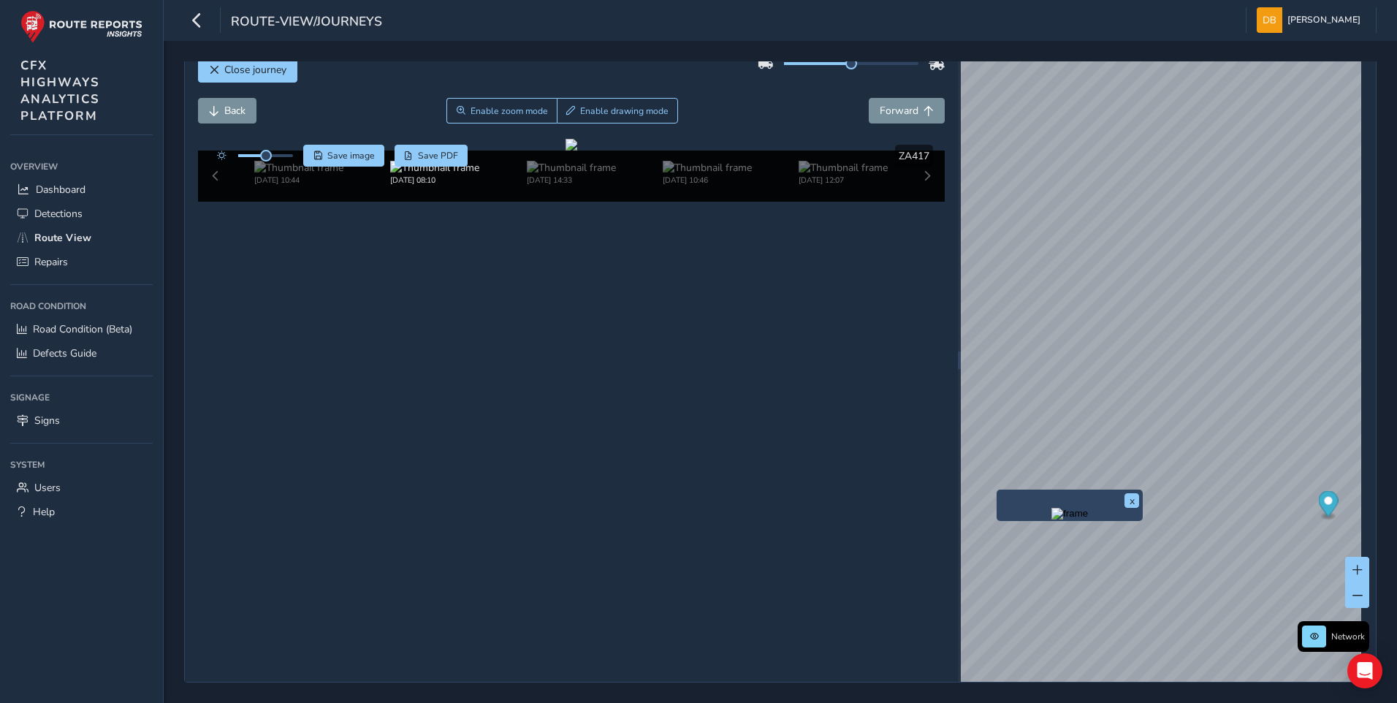
click at [998, 491] on div "x" at bounding box center [1070, 505] width 146 height 31
click at [1052, 520] on img "Preview frame" at bounding box center [1070, 514] width 37 height 12
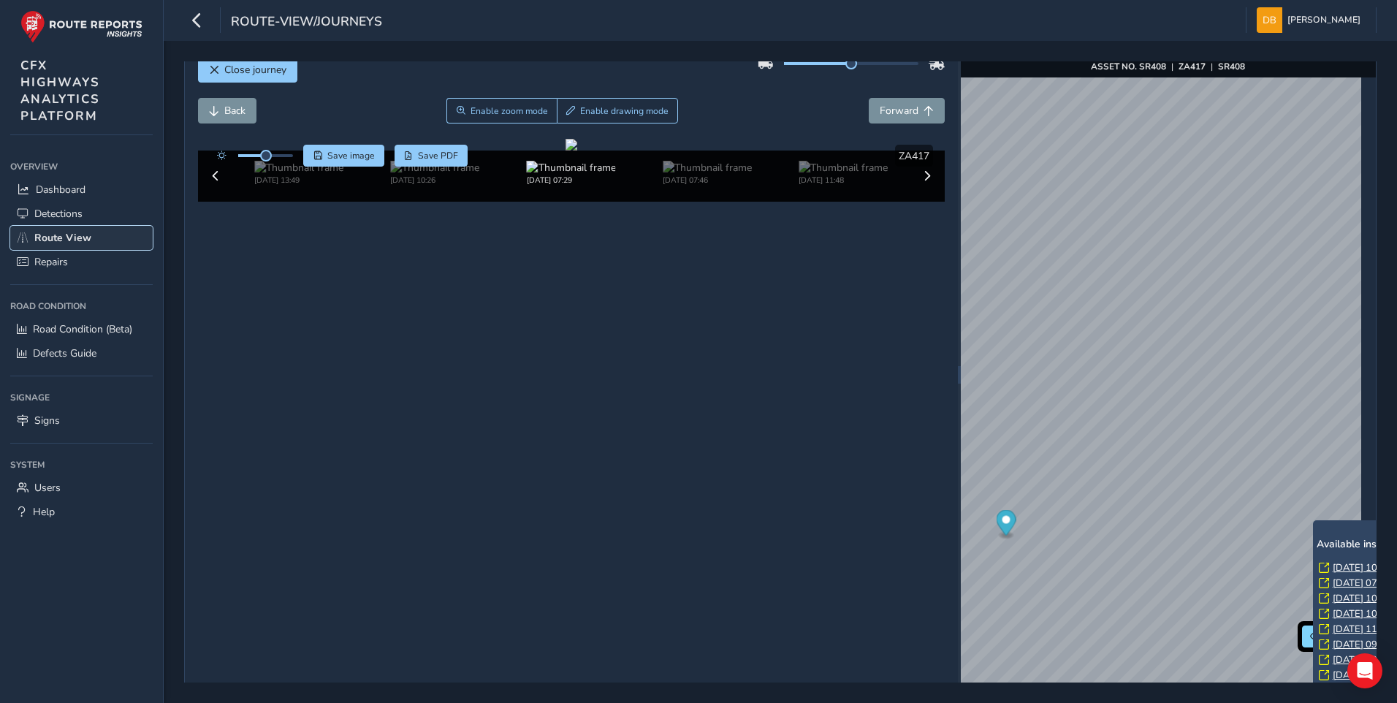
click at [67, 237] on span "Route View" at bounding box center [62, 238] width 57 height 14
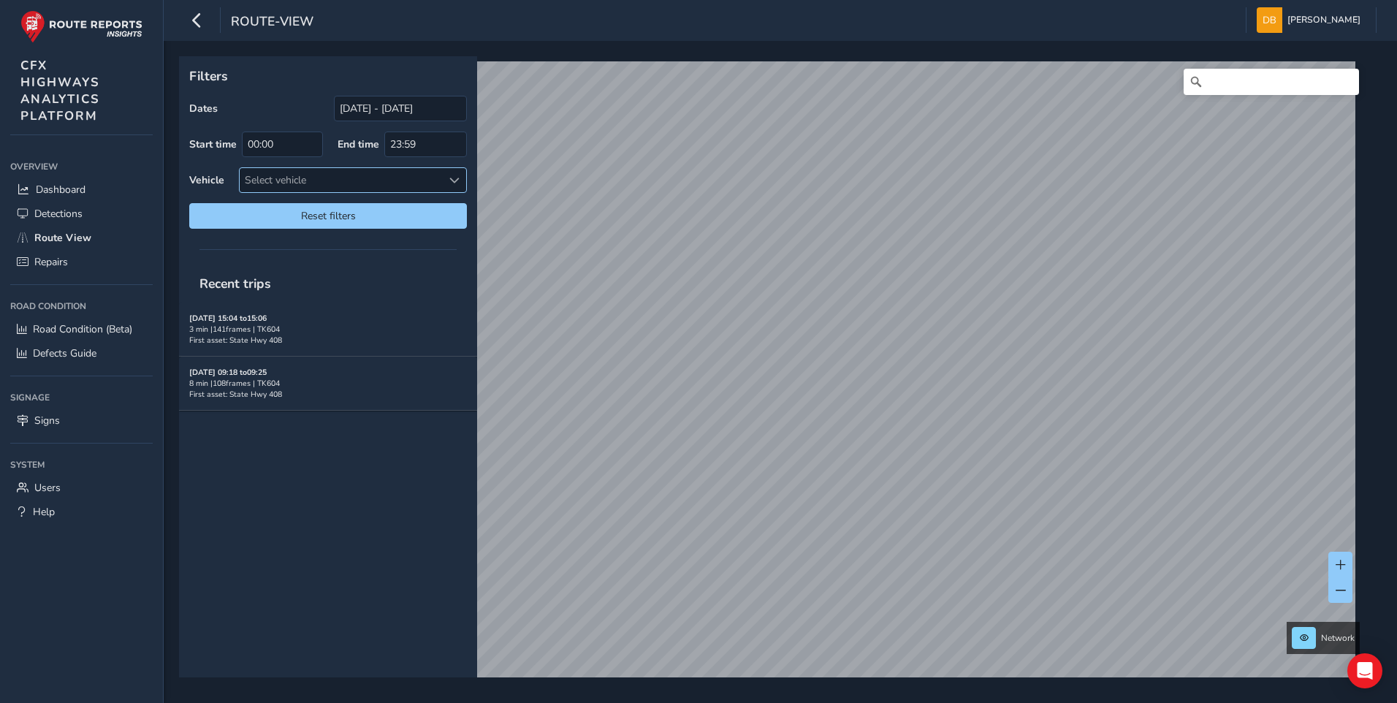
click at [452, 179] on span at bounding box center [454, 180] width 10 height 10
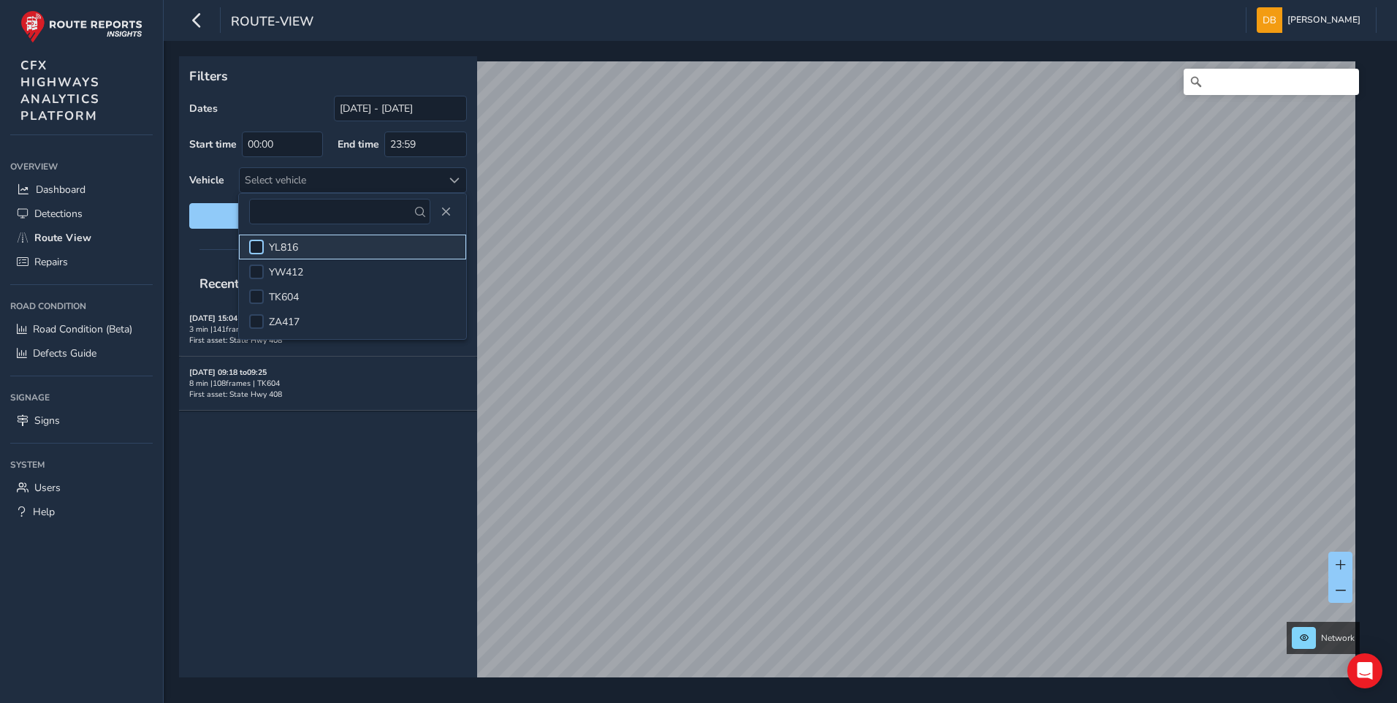
click at [260, 254] on div at bounding box center [256, 247] width 15 height 15
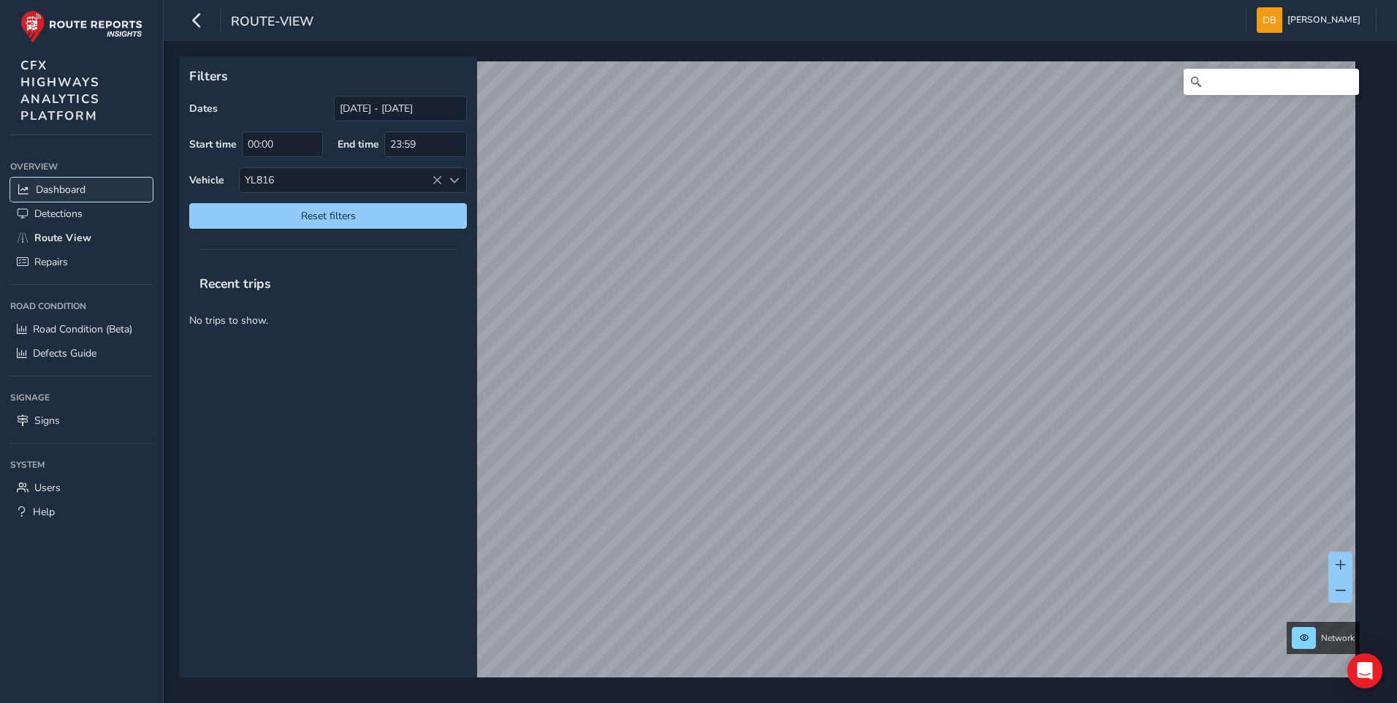
click at [73, 194] on span "Dashboard" at bounding box center [61, 190] width 50 height 14
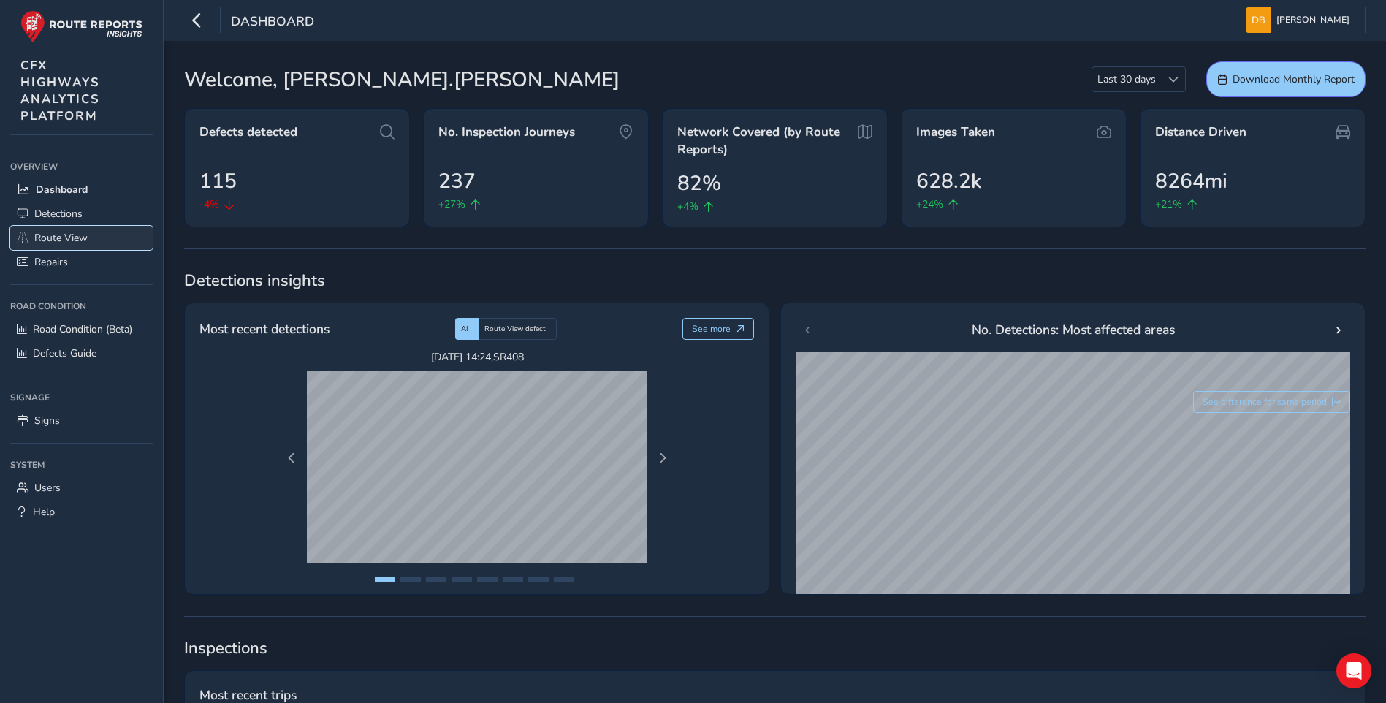
click at [77, 237] on span "Route View" at bounding box center [60, 238] width 53 height 14
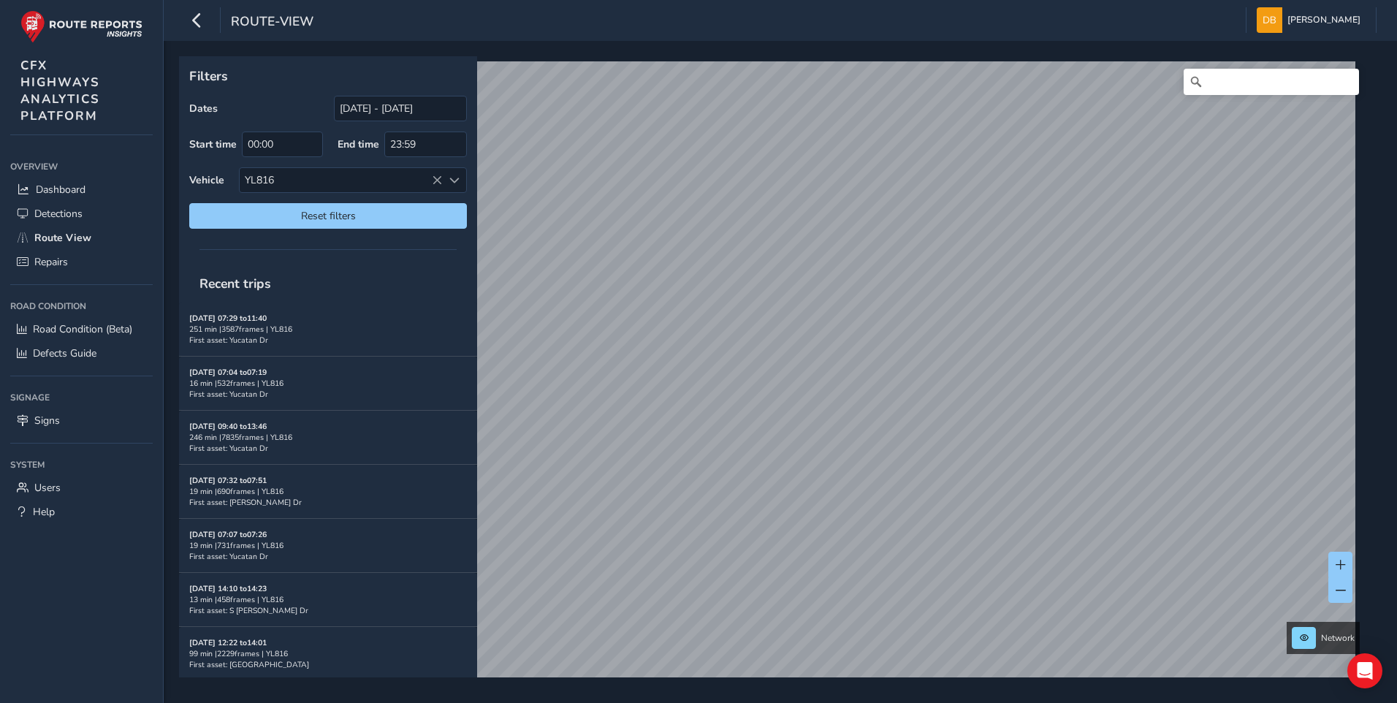
click at [957, 0] on html "route-view [PERSON_NAME] Colour Scheme: Dark Dim Light Logout Filters Dates [DA…" at bounding box center [698, 351] width 1397 height 703
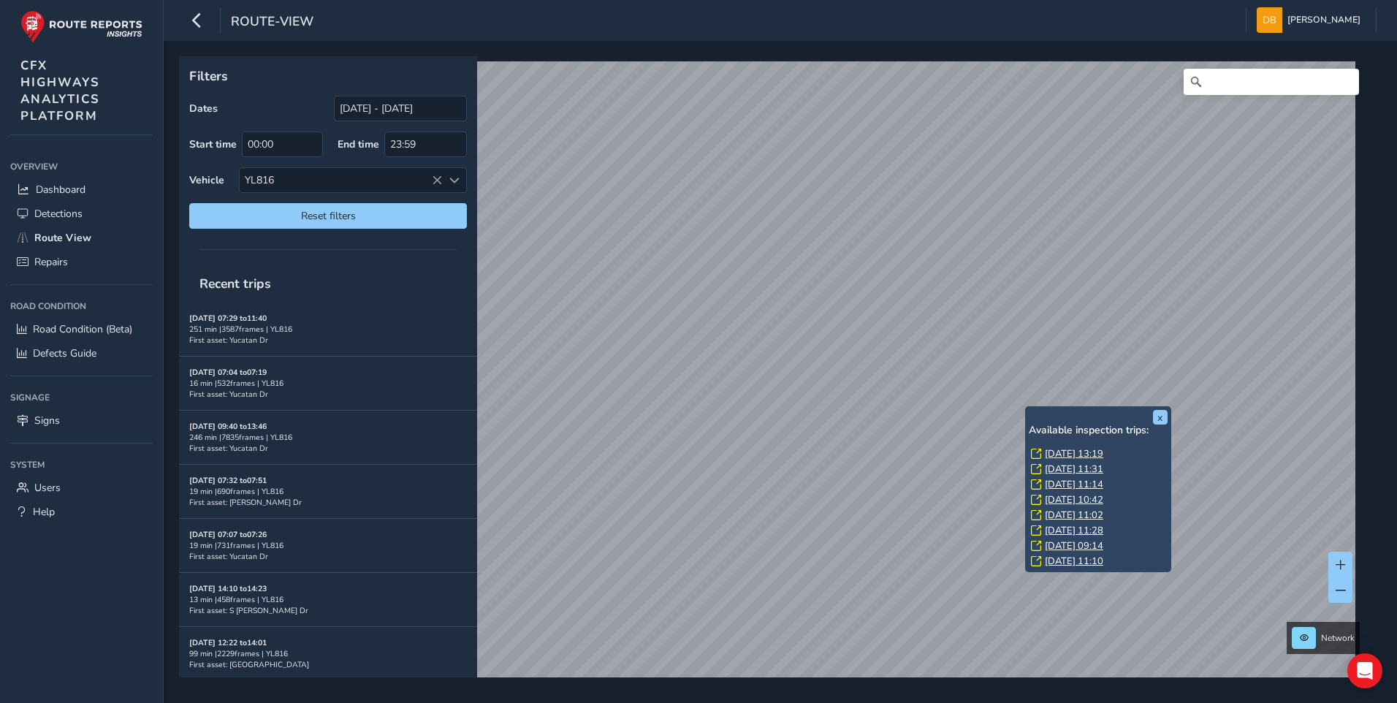
click at [1064, 451] on link "[DATE] 13:19" at bounding box center [1074, 453] width 58 height 13
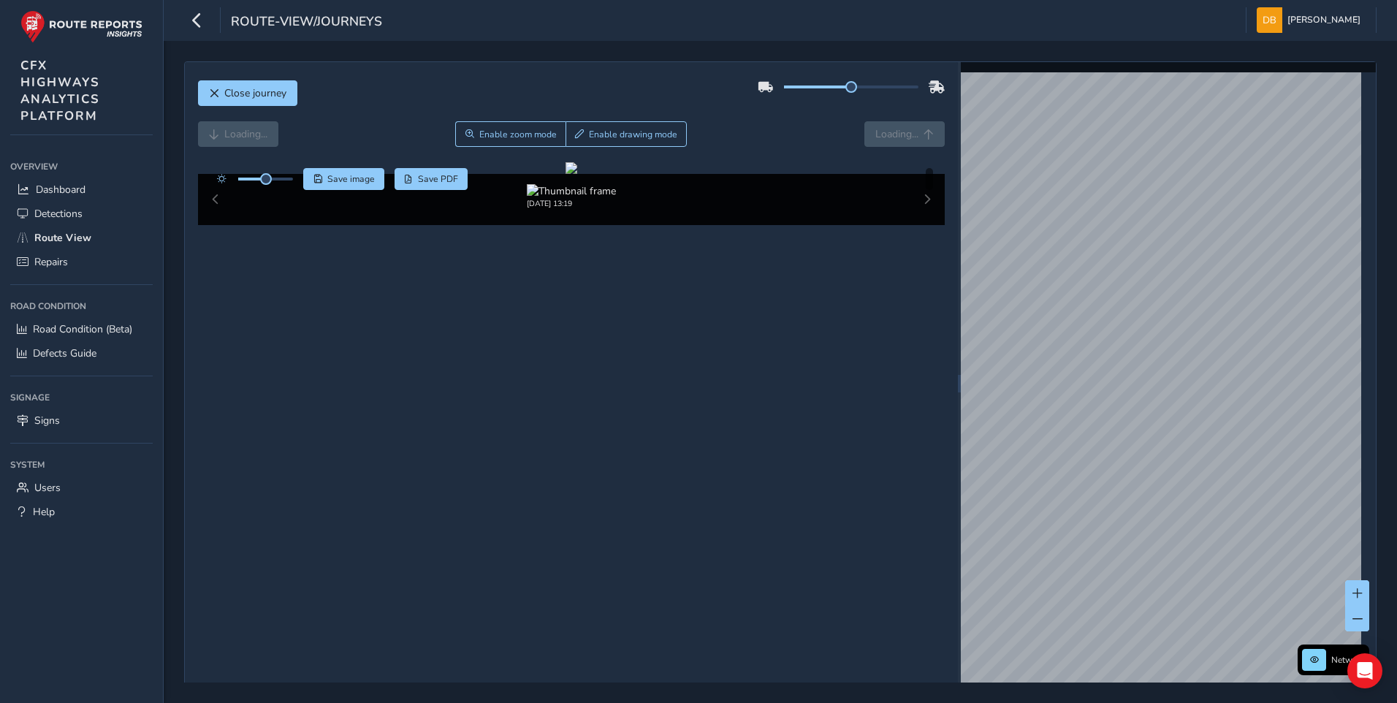
click at [923, 225] on div "[DATE] 13:19" at bounding box center [572, 199] width 748 height 51
click at [574, 198] on img at bounding box center [571, 191] width 89 height 14
click at [1324, 345] on div "x" at bounding box center [1397, 358] width 146 height 31
click at [1321, 367] on div "x" at bounding box center [1389, 379] width 139 height 24
drag, startPoint x: 1334, startPoint y: 379, endPoint x: 1339, endPoint y: 395, distance: 16.2
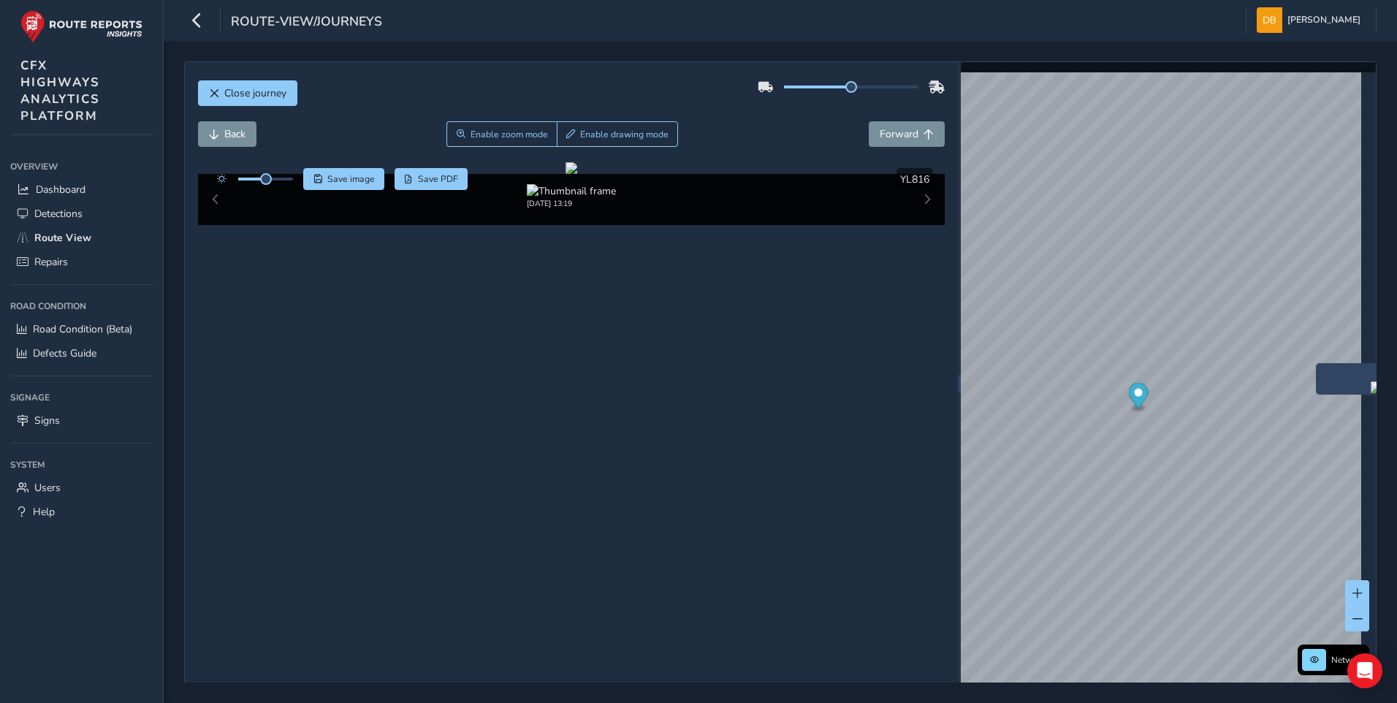
click at [1339, 391] on div "x" at bounding box center [1389, 379] width 139 height 24
click at [1371, 393] on img "Preview frame" at bounding box center [1389, 387] width 37 height 12
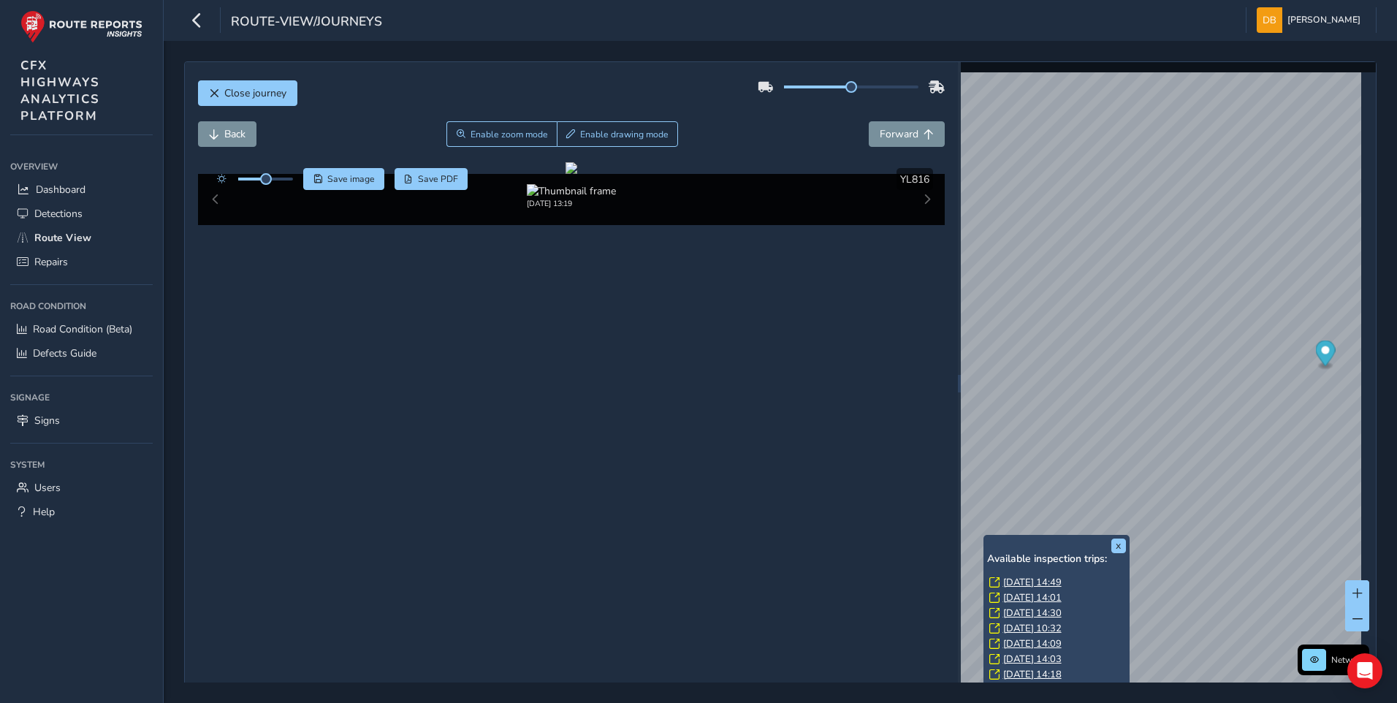
click at [1037, 658] on link "[DATE] 14:03" at bounding box center [1032, 659] width 58 height 13
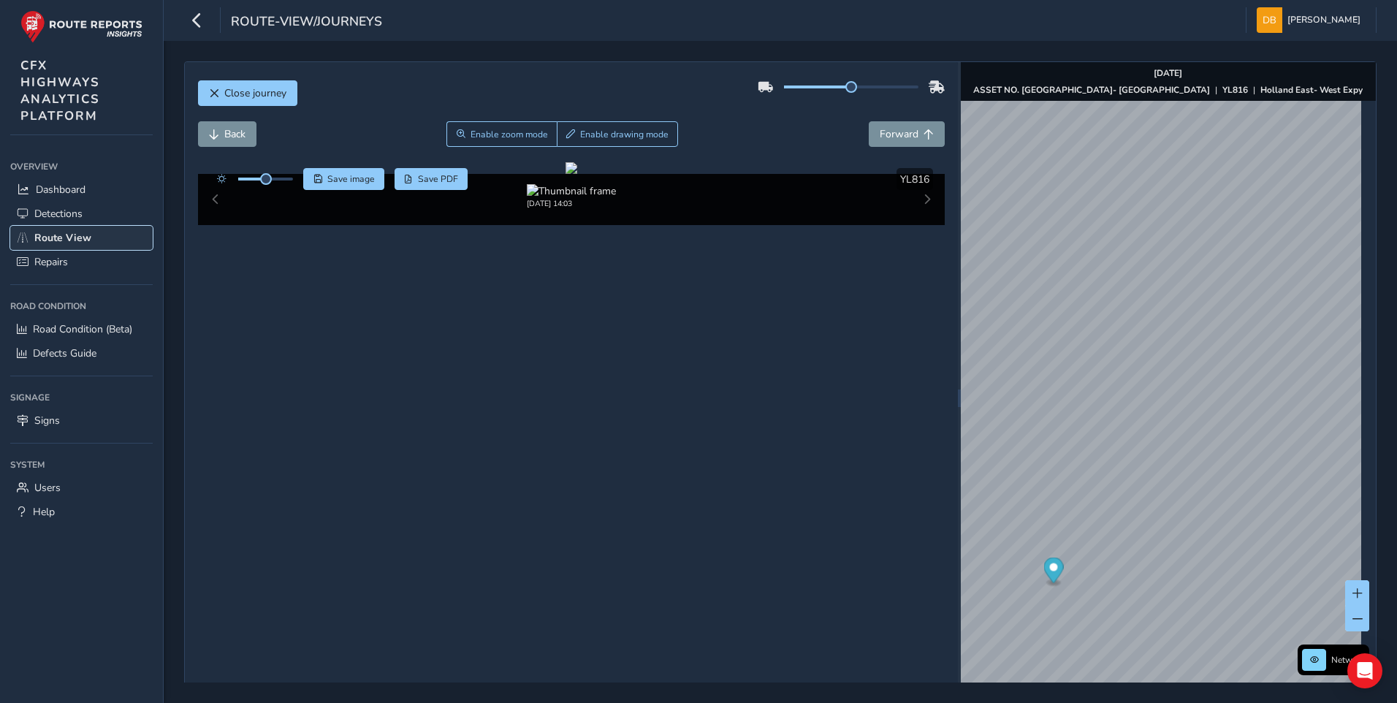
click at [67, 236] on span "Route View" at bounding box center [62, 238] width 57 height 14
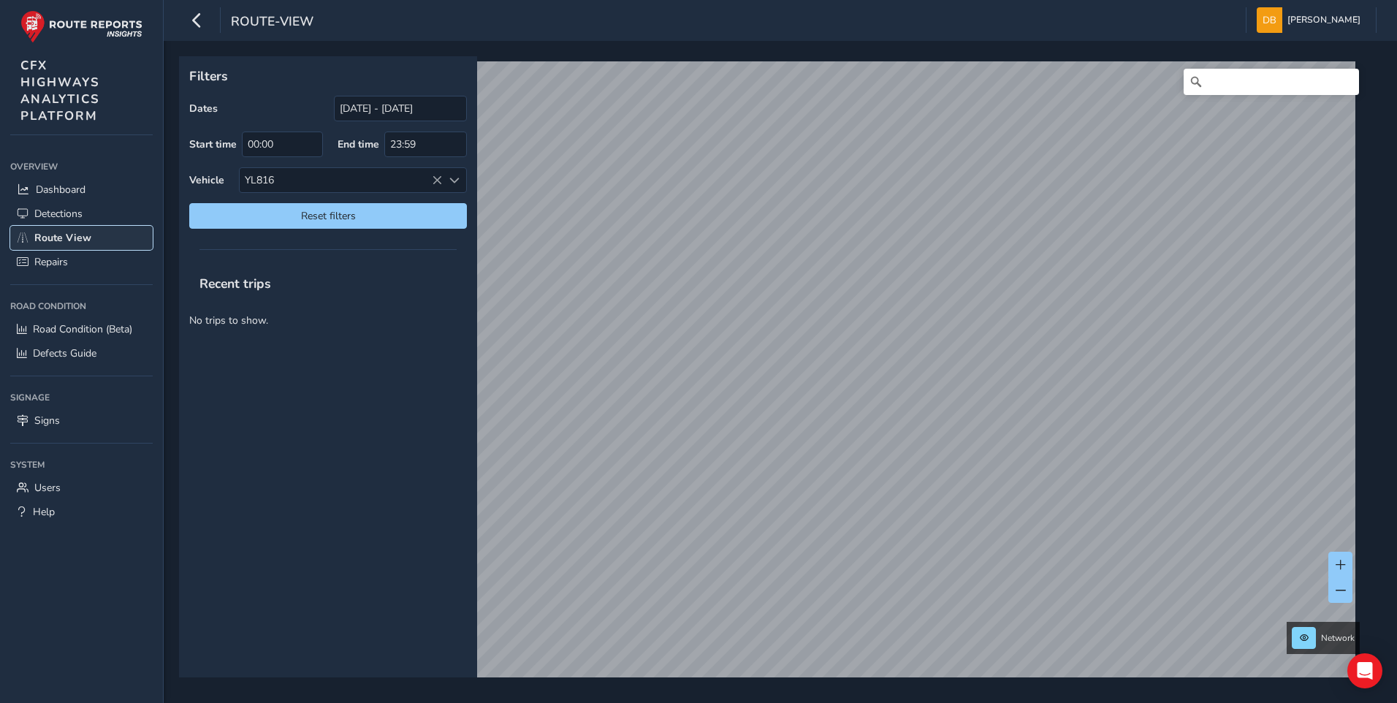
click at [79, 235] on span "Route View" at bounding box center [62, 238] width 57 height 14
click at [75, 213] on span "Detections" at bounding box center [58, 214] width 48 height 14
